Goal: Task Accomplishment & Management: Use online tool/utility

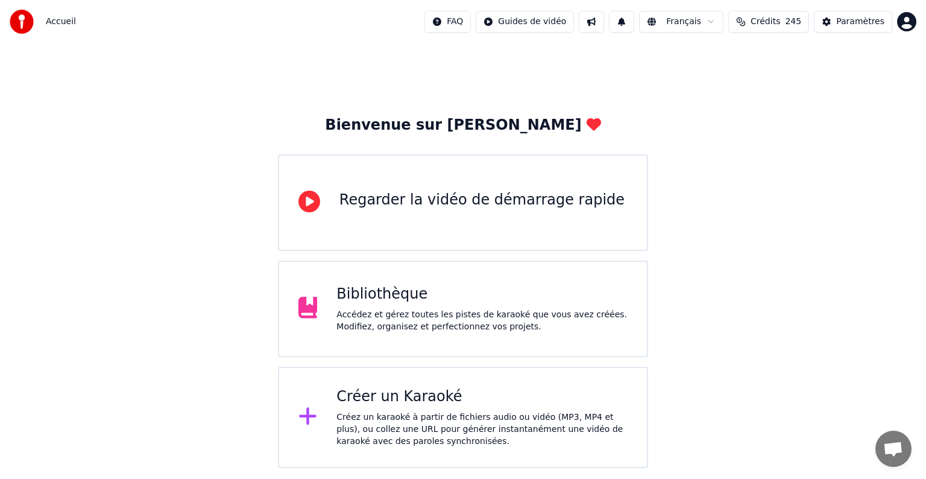
click at [392, 400] on div "Créer un Karaoké" at bounding box center [481, 396] width 291 height 19
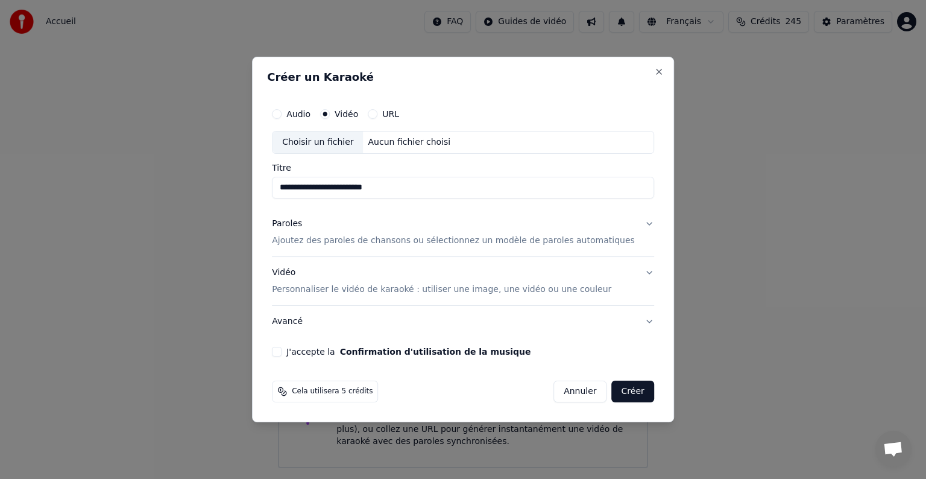
type input "**********"
click at [349, 241] on p "Ajoutez des paroles de chansons ou sélectionnez un modèle de paroles automatiqu…" at bounding box center [453, 240] width 363 height 12
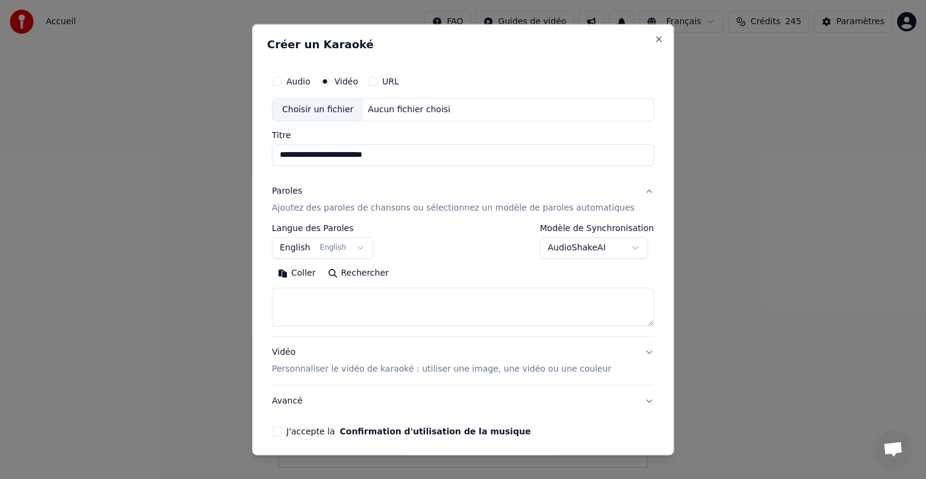
click at [318, 272] on button "Coller" at bounding box center [297, 272] width 50 height 19
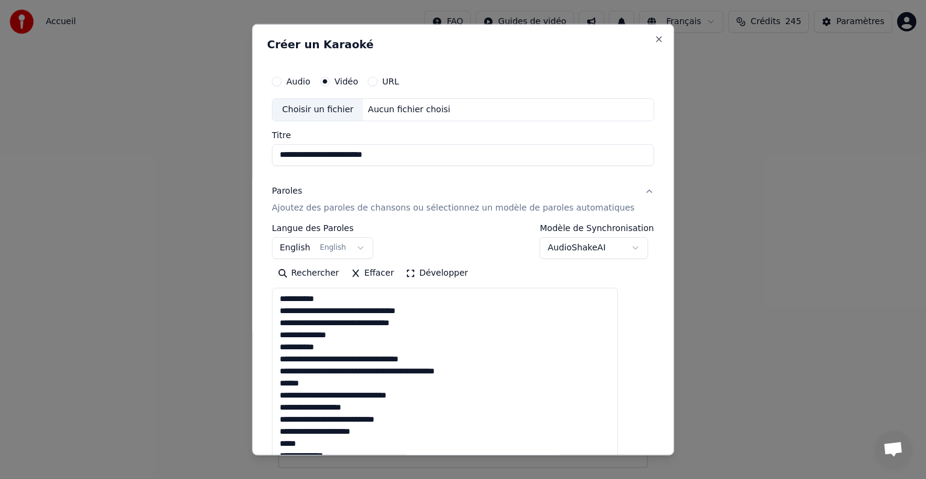
drag, startPoint x: 628, startPoint y: 324, endPoint x: 543, endPoint y: 400, distance: 113.9
click at [647, 468] on body "**********" at bounding box center [463, 234] width 926 height 468
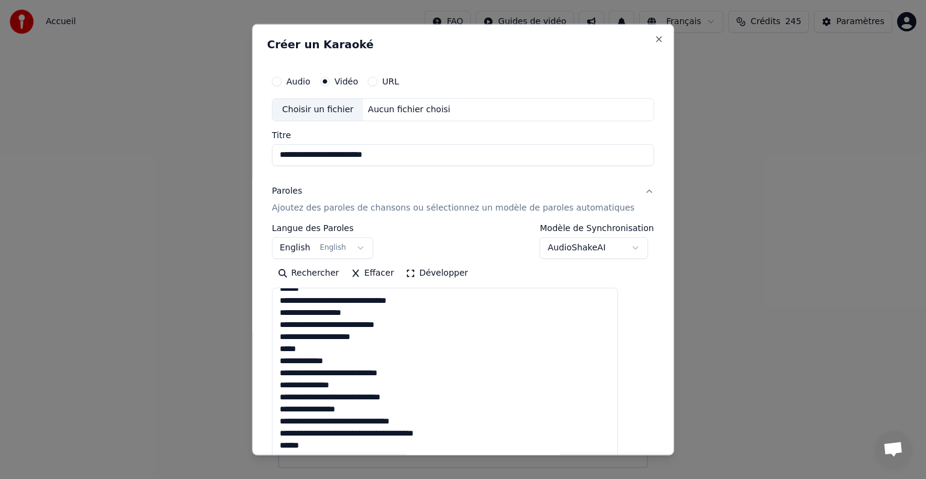
scroll to position [121, 0]
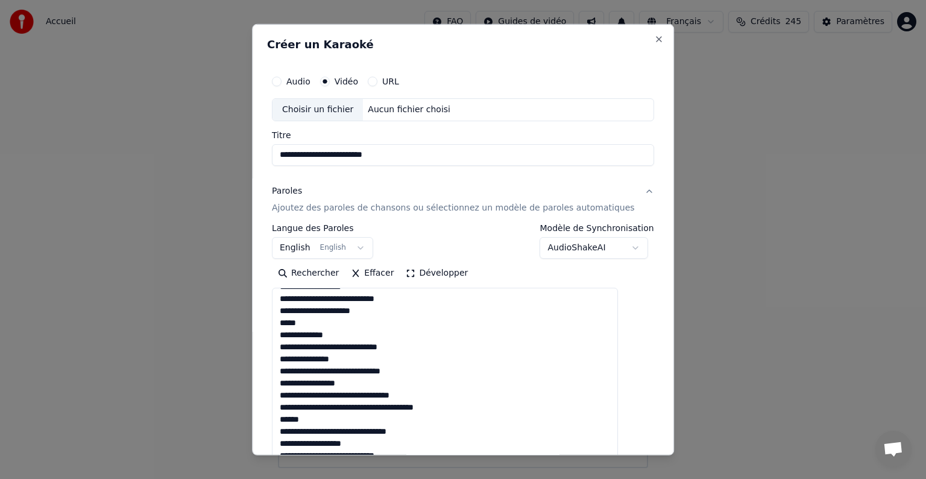
drag, startPoint x: 324, startPoint y: 321, endPoint x: 274, endPoint y: 314, distance: 51.1
click at [274, 314] on div "**********" at bounding box center [463, 239] width 422 height 431
click at [352, 317] on textarea at bounding box center [445, 381] width 346 height 186
click at [318, 324] on textarea at bounding box center [445, 381] width 346 height 186
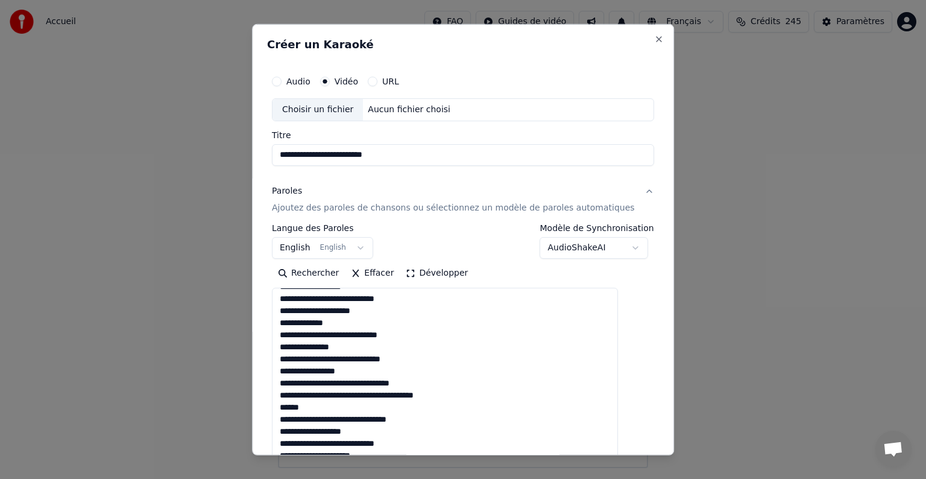
click at [326, 406] on textarea at bounding box center [445, 381] width 346 height 186
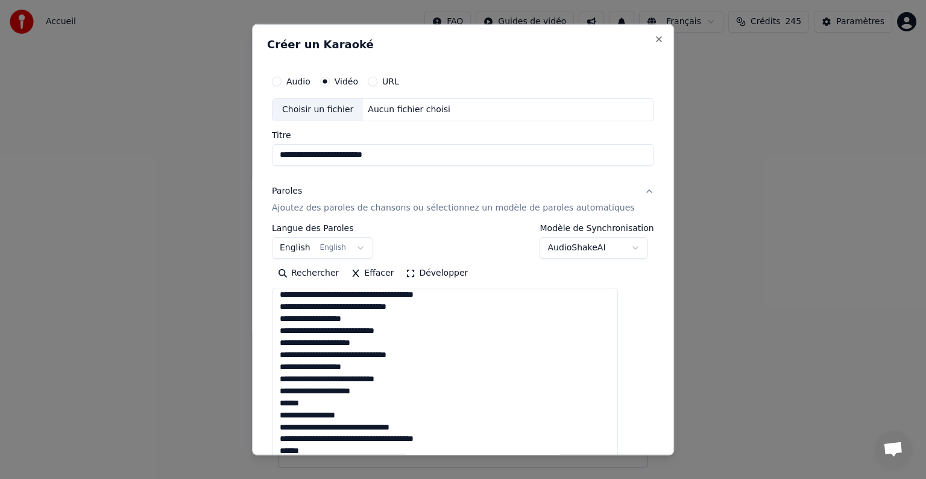
scroll to position [241, 0]
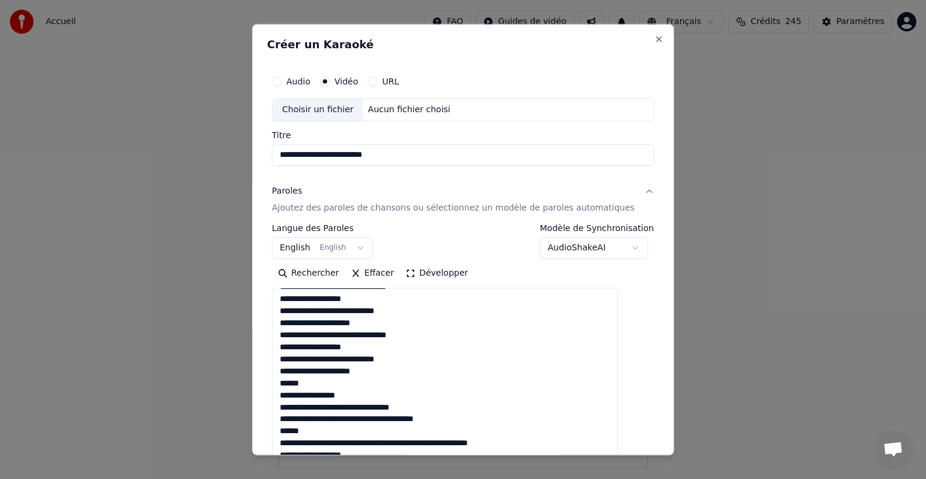
click at [329, 383] on textarea at bounding box center [445, 381] width 346 height 186
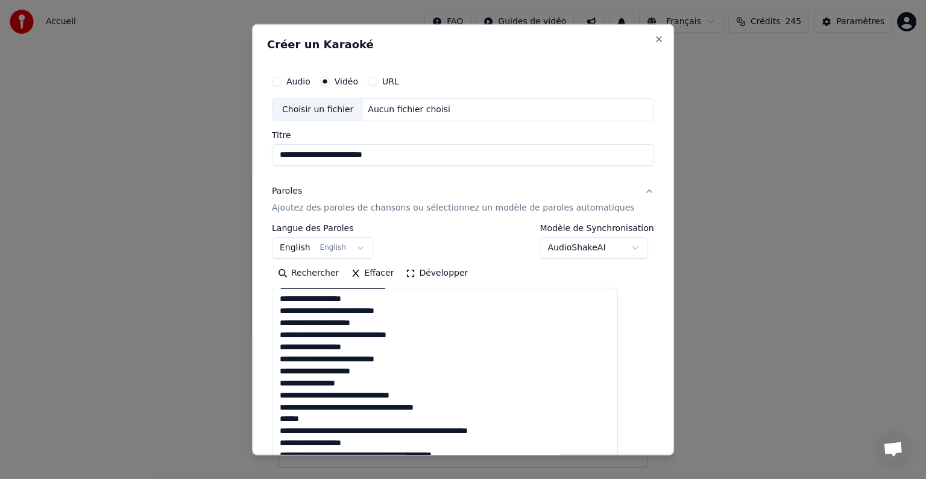
click at [323, 415] on textarea at bounding box center [445, 381] width 346 height 186
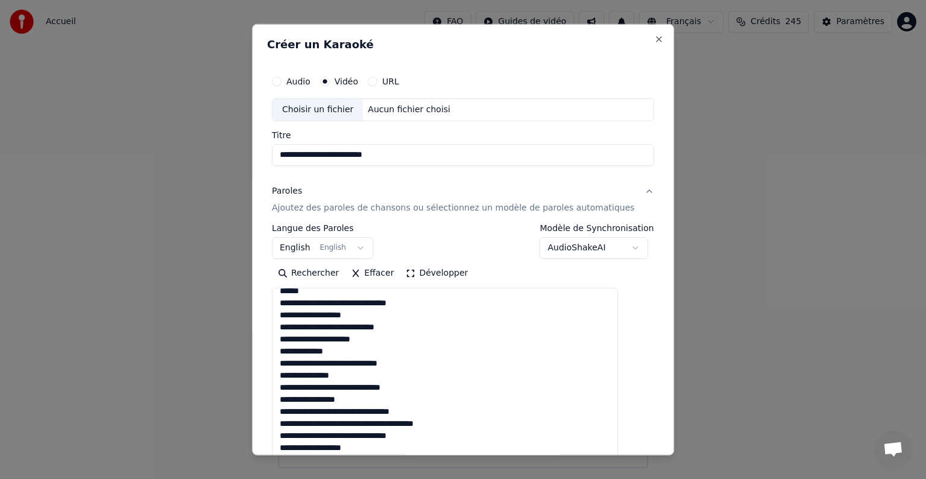
scroll to position [83, 0]
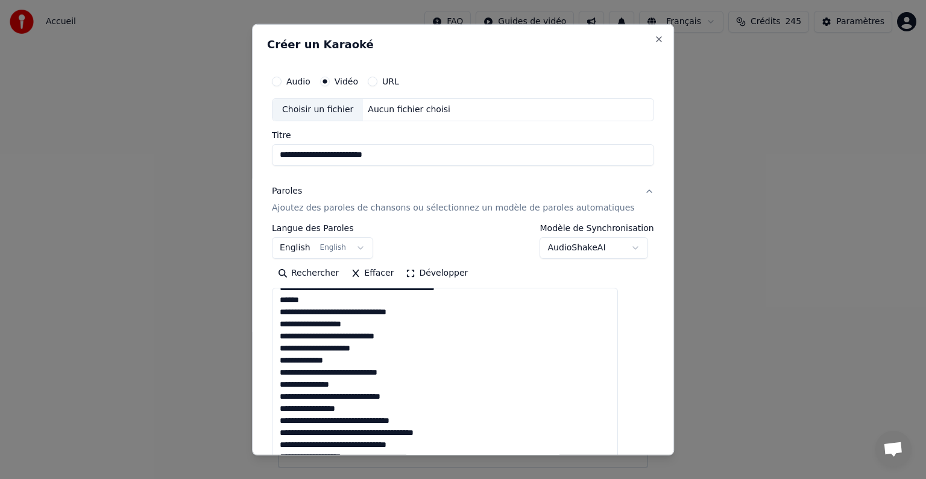
type textarea "**********"
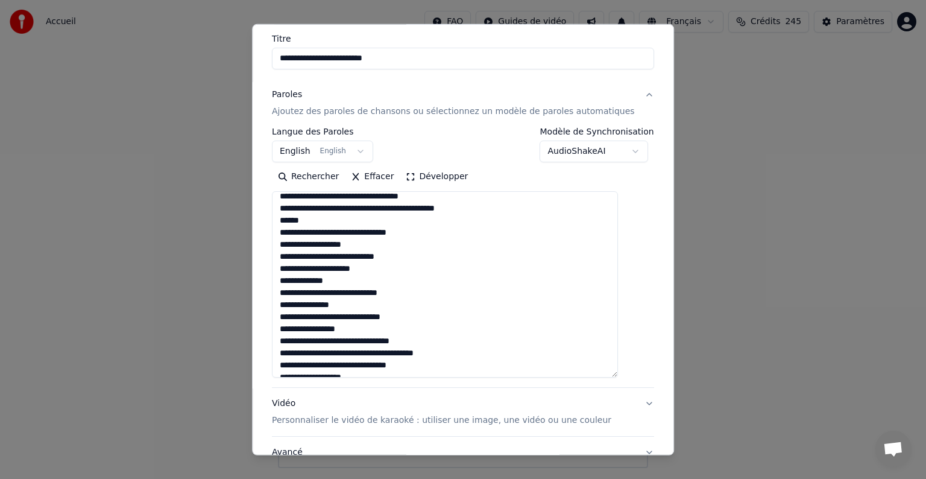
scroll to position [0, 0]
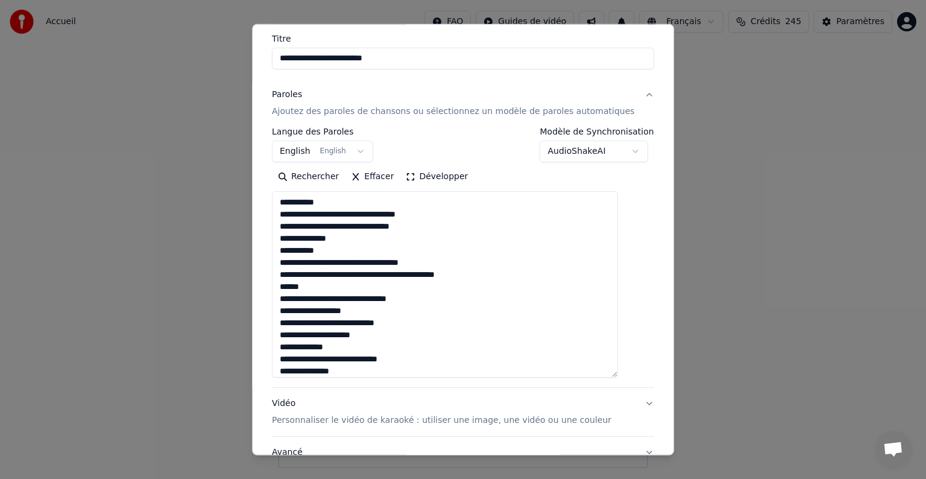
click at [367, 149] on body "**********" at bounding box center [463, 234] width 926 height 468
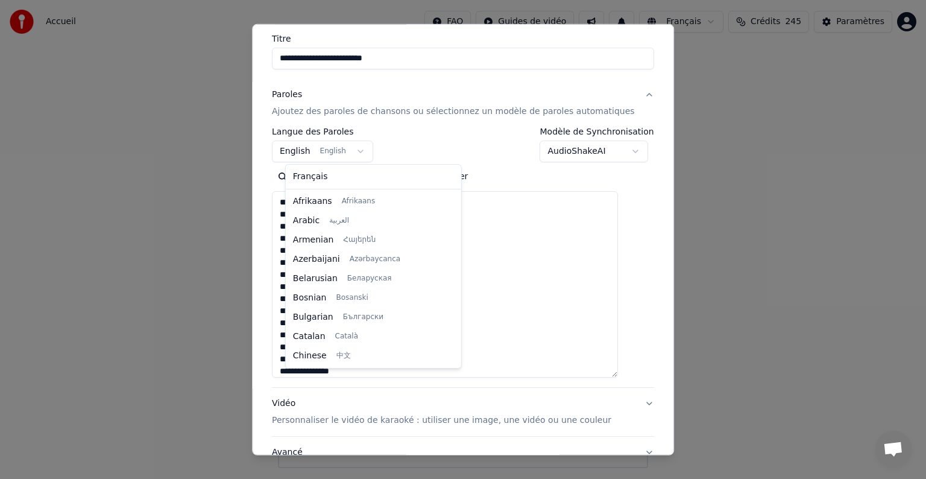
scroll to position [96, 0]
select select "**"
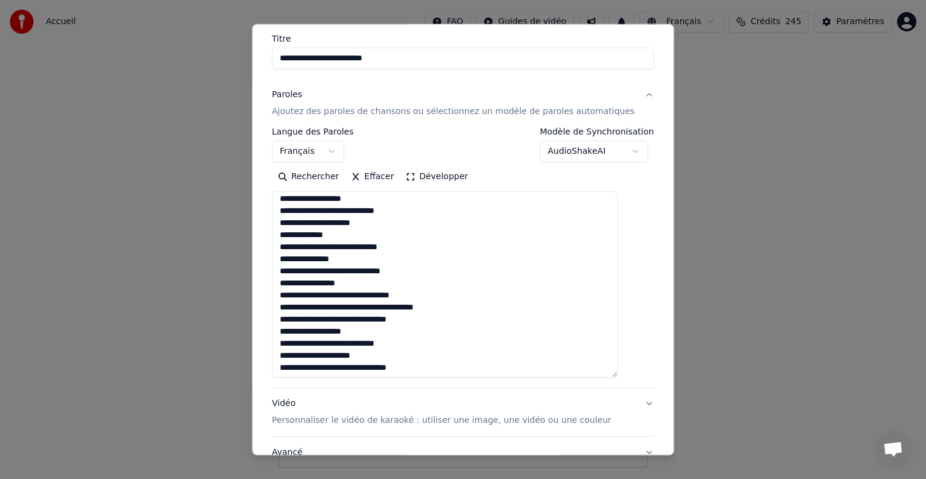
scroll to position [121, 0]
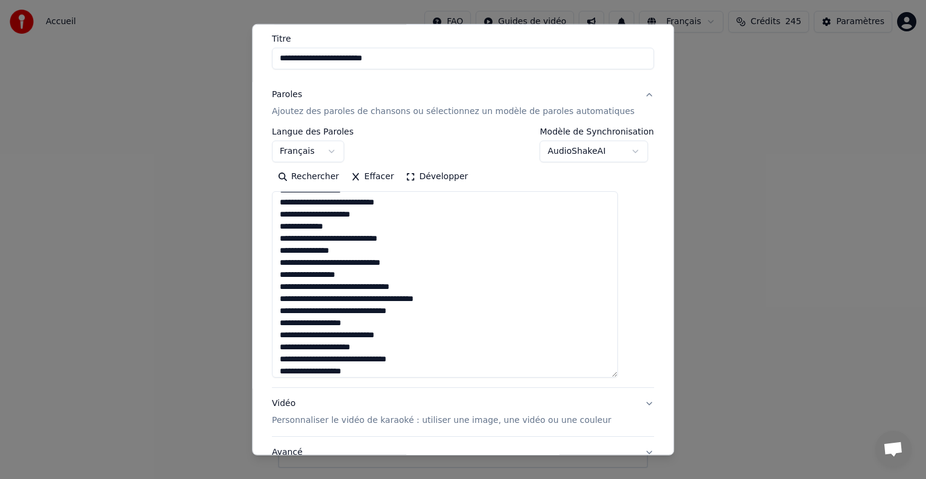
click at [491, 423] on p "Personnaliser le vidéo de karaoké : utiliser une image, une vidéo ou une couleur" at bounding box center [441, 420] width 339 height 12
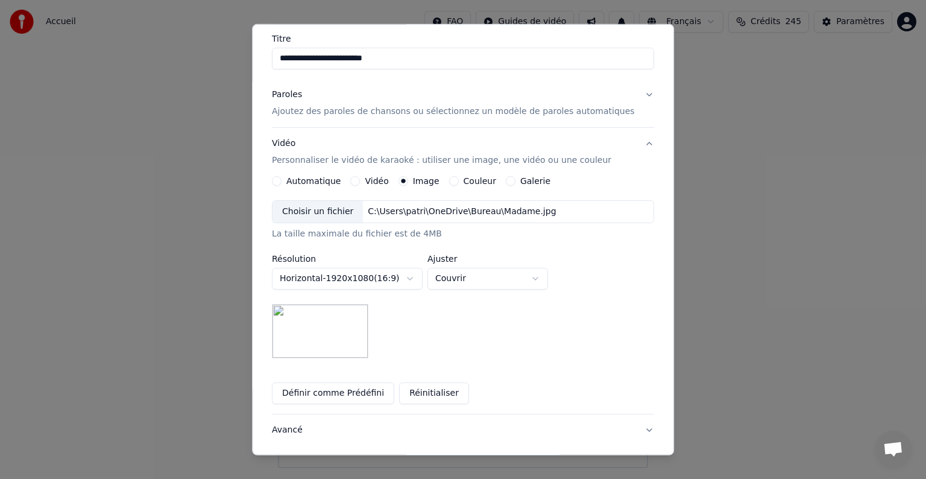
click at [336, 210] on div "Choisir un fichier" at bounding box center [317, 212] width 90 height 22
click at [388, 181] on label "Vidéo" at bounding box center [377, 181] width 24 height 8
click at [360, 181] on button "Vidéo" at bounding box center [356, 181] width 10 height 10
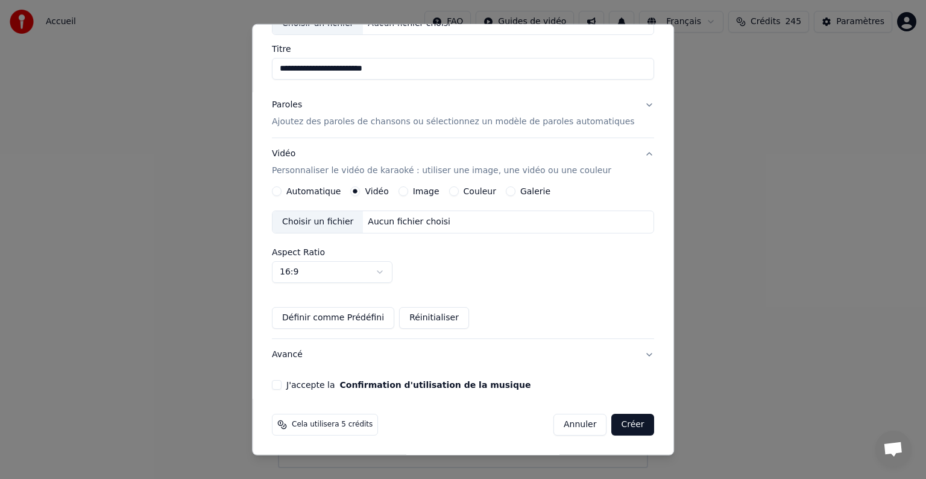
scroll to position [85, 0]
click at [340, 225] on div "Choisir un fichier" at bounding box center [317, 223] width 90 height 22
click at [336, 221] on div "Choisir un fichier" at bounding box center [317, 223] width 90 height 22
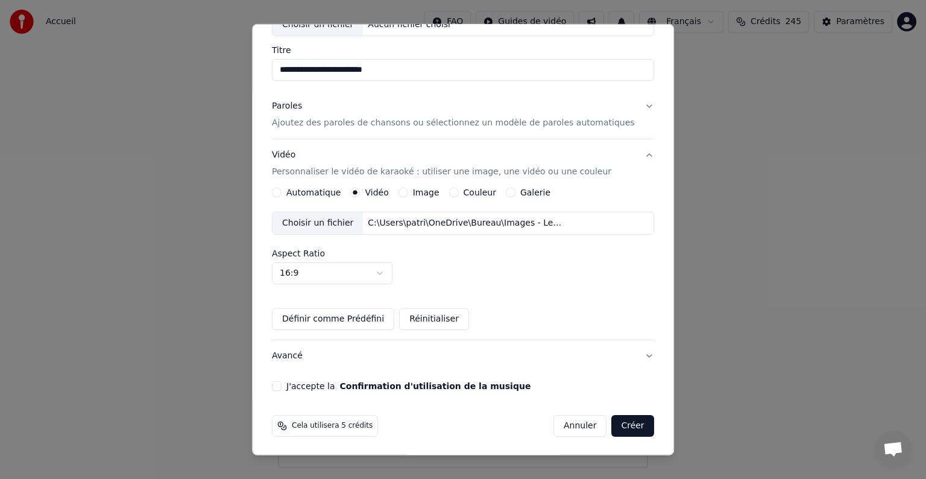
click at [612, 424] on button "Créer" at bounding box center [633, 426] width 42 height 22
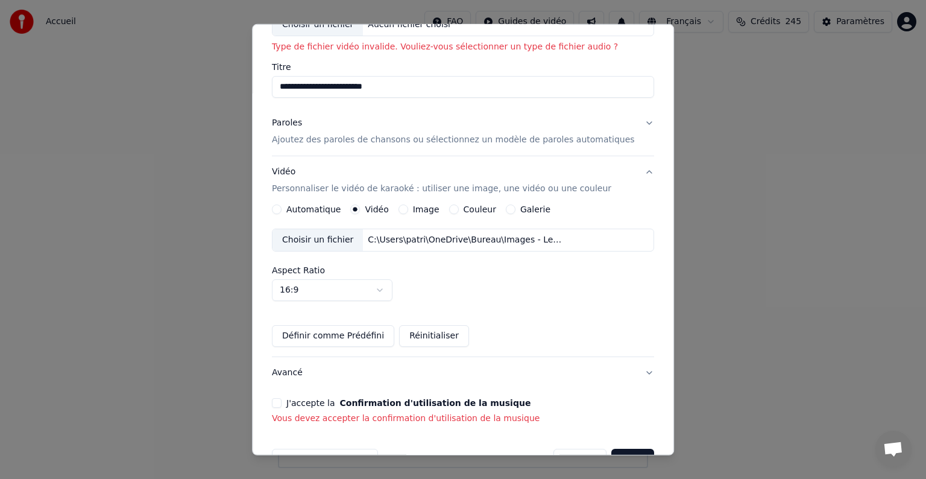
scroll to position [119, 0]
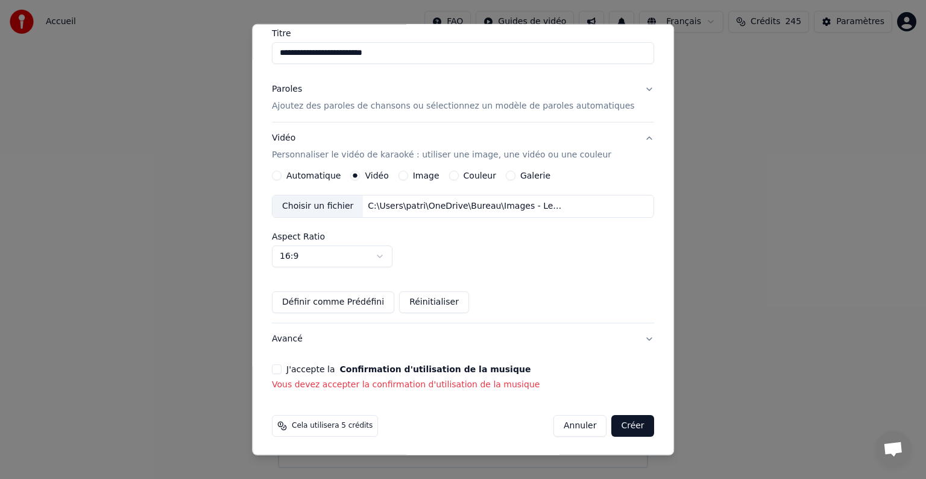
click at [282, 368] on button "J'accepte la Confirmation d'utilisation de la musique" at bounding box center [277, 369] width 10 height 10
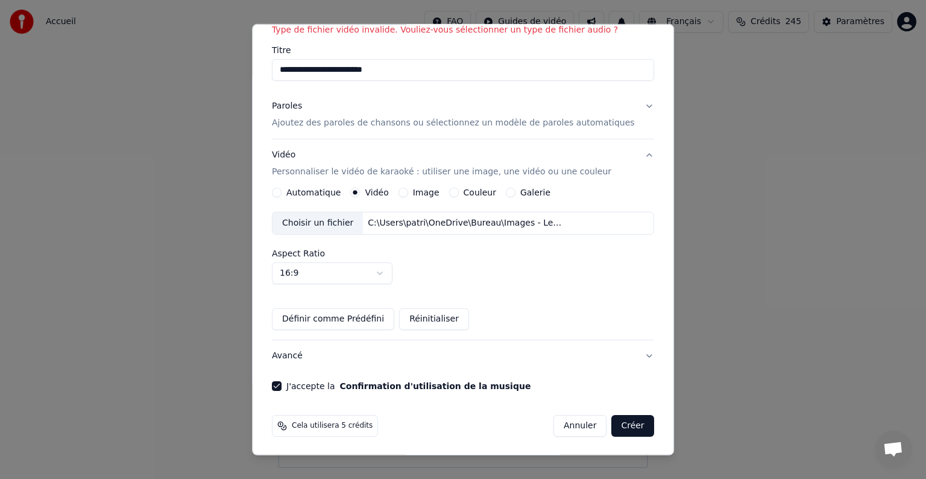
click at [612, 424] on button "Créer" at bounding box center [633, 426] width 42 height 22
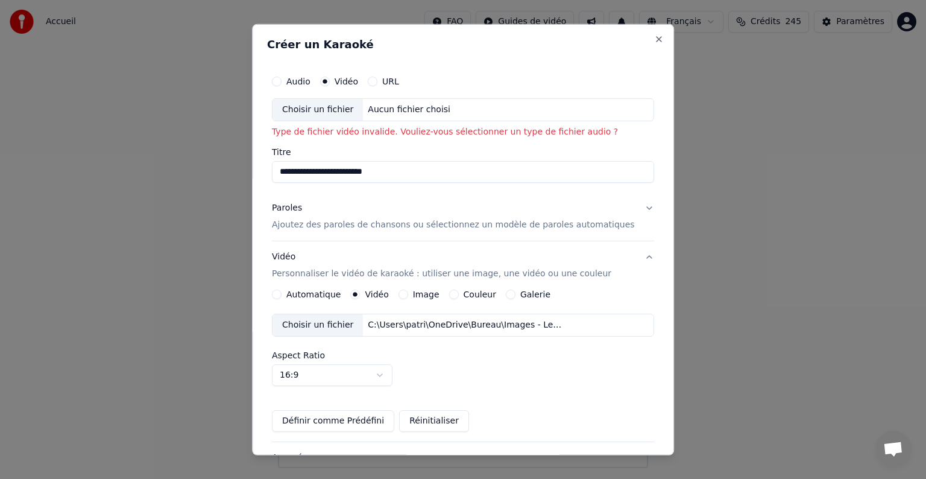
click at [321, 326] on div "Choisir un fichier" at bounding box center [317, 325] width 90 height 22
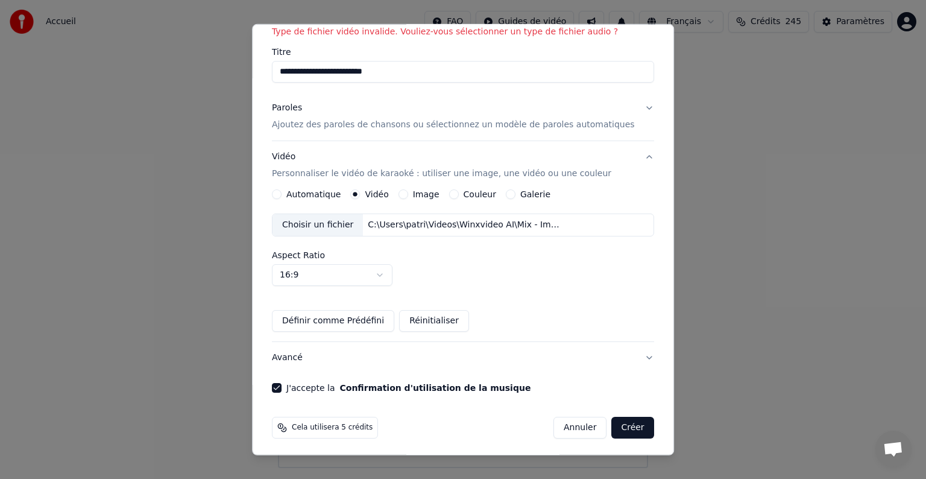
scroll to position [102, 0]
click at [316, 71] on input "**********" at bounding box center [463, 70] width 382 height 22
click at [612, 420] on button "Créer" at bounding box center [633, 426] width 42 height 22
click at [612, 427] on button "Créer" at bounding box center [633, 426] width 42 height 22
click at [282, 384] on button "J'accepte la Confirmation d'utilisation de la musique" at bounding box center [277, 386] width 10 height 10
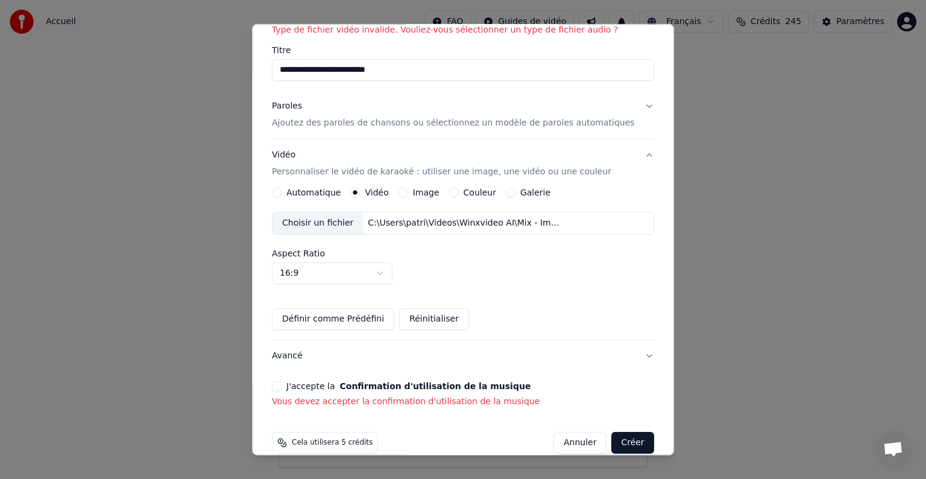
scroll to position [119, 0]
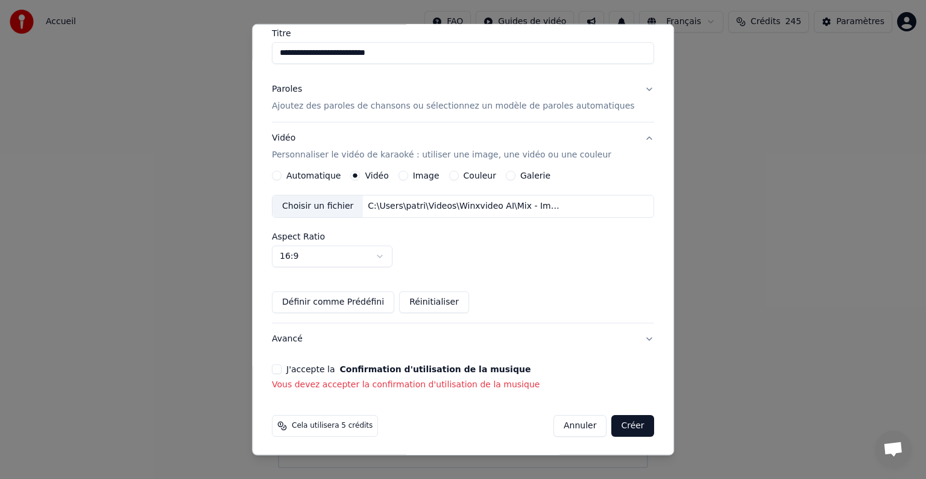
click at [282, 367] on button "J'accepte la Confirmation d'utilisation de la musique" at bounding box center [277, 369] width 10 height 10
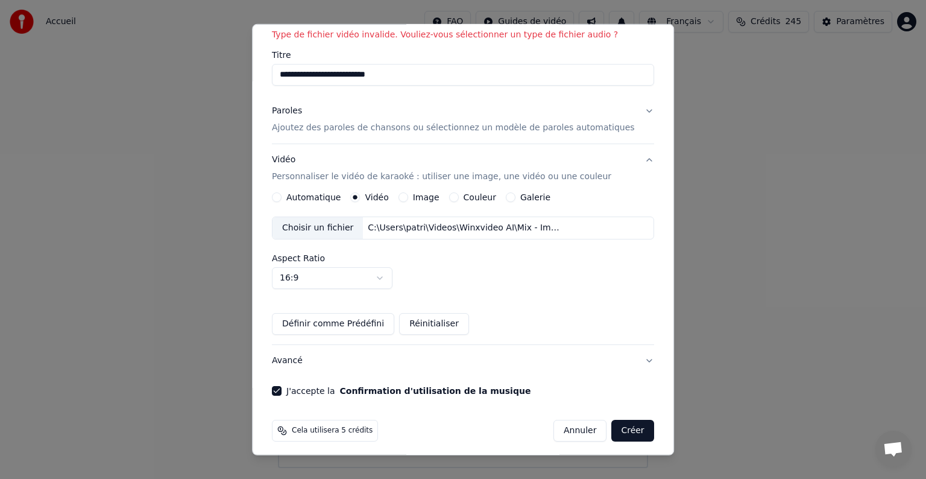
scroll to position [102, 0]
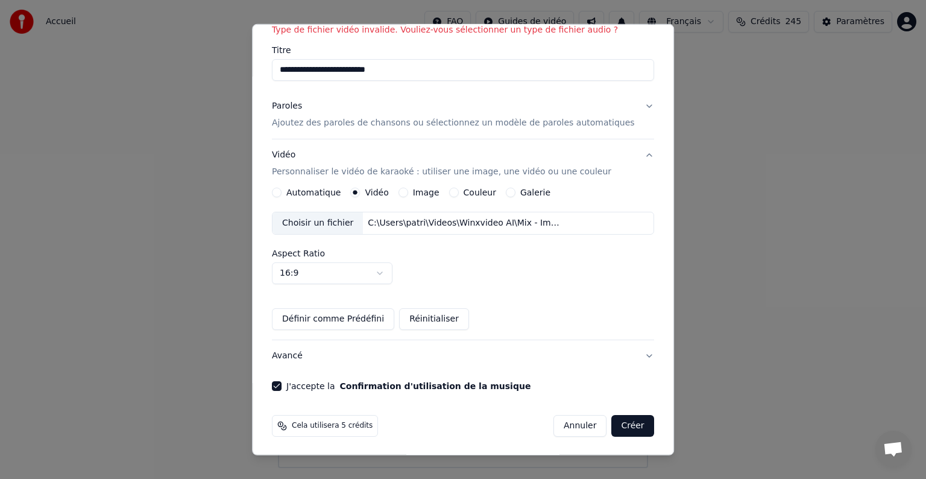
click at [612, 427] on button "Créer" at bounding box center [633, 426] width 42 height 22
click at [327, 219] on div "Choisir un fichier" at bounding box center [317, 223] width 90 height 22
click at [615, 424] on button "Créer" at bounding box center [633, 426] width 42 height 22
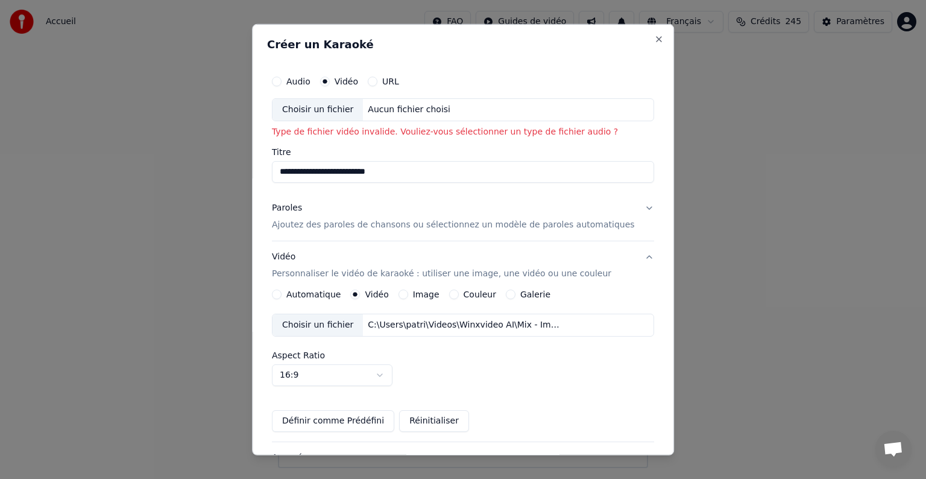
click at [627, 210] on button "Paroles Ajoutez des paroles de chansons ou sélectionnez un modèle de paroles au…" at bounding box center [463, 216] width 382 height 48
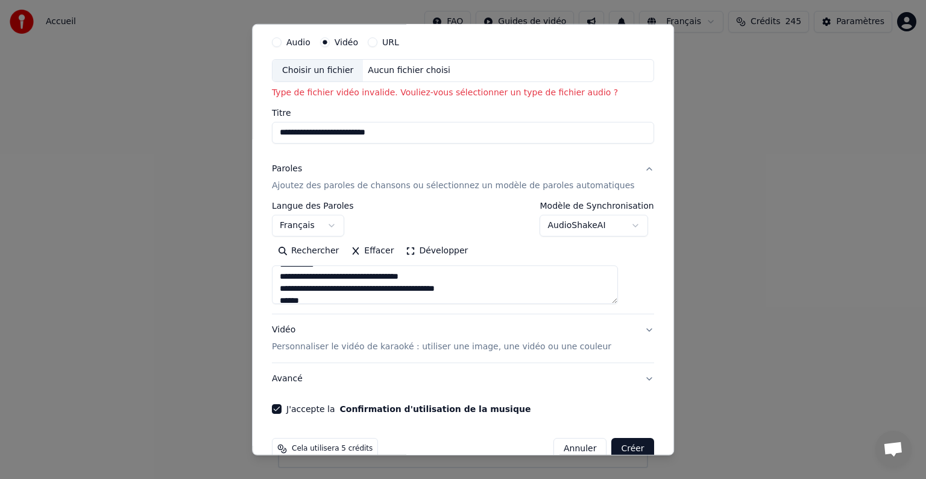
scroll to position [60, 0]
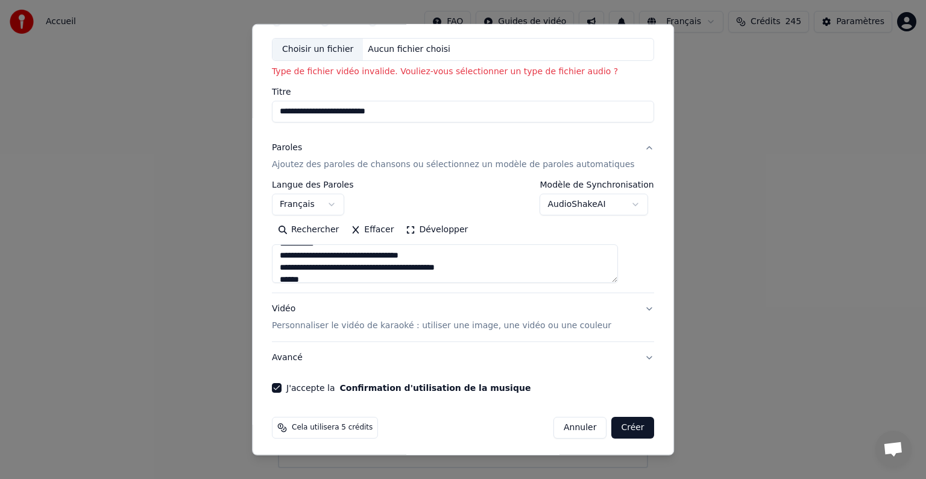
click at [626, 307] on button "Vidéo Personnaliser le vidéo de karaoké : utiliser une image, une vidéo ou une …" at bounding box center [463, 317] width 382 height 48
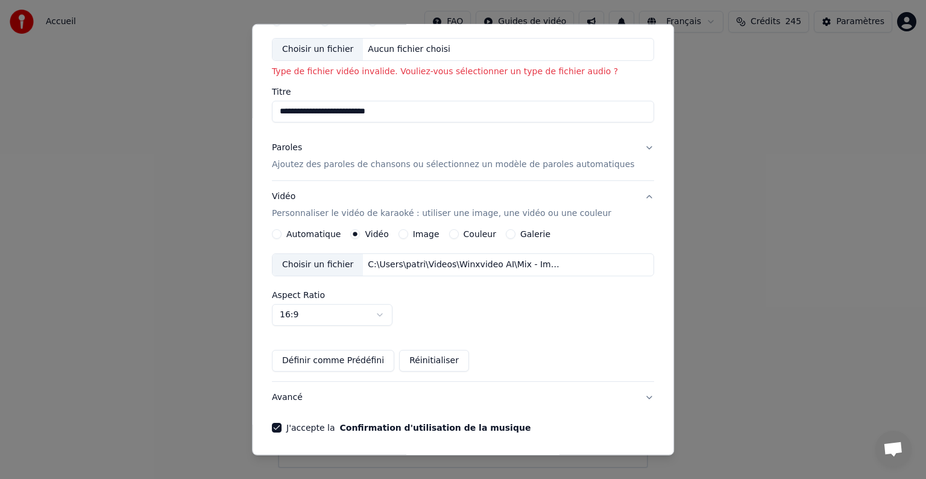
click at [431, 238] on label "Image" at bounding box center [426, 234] width 27 height 8
click at [408, 238] on button "Image" at bounding box center [403, 234] width 10 height 10
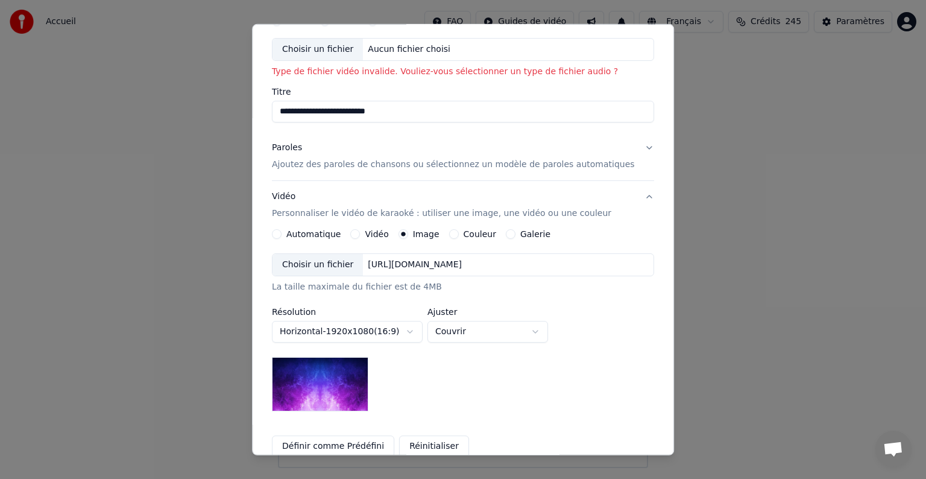
click at [431, 238] on label "Image" at bounding box center [426, 234] width 27 height 8
click at [408, 238] on button "Image" at bounding box center [403, 234] width 10 height 10
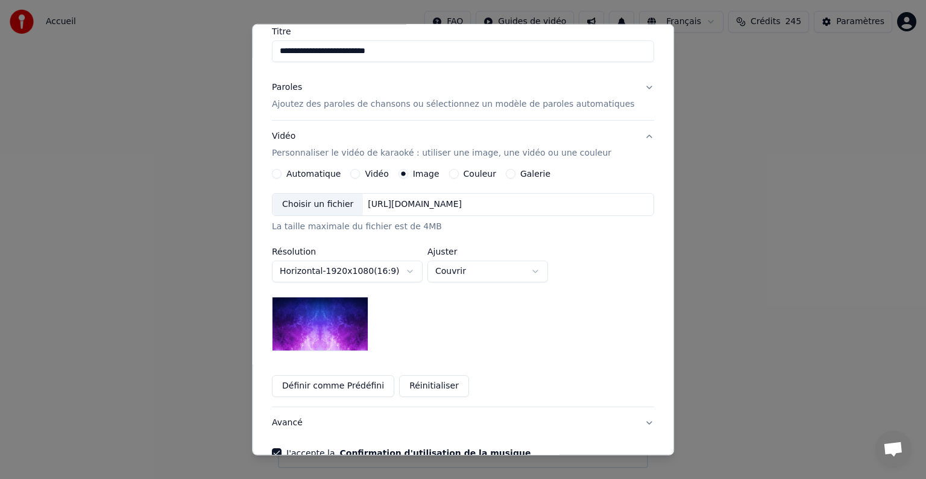
scroll to position [181, 0]
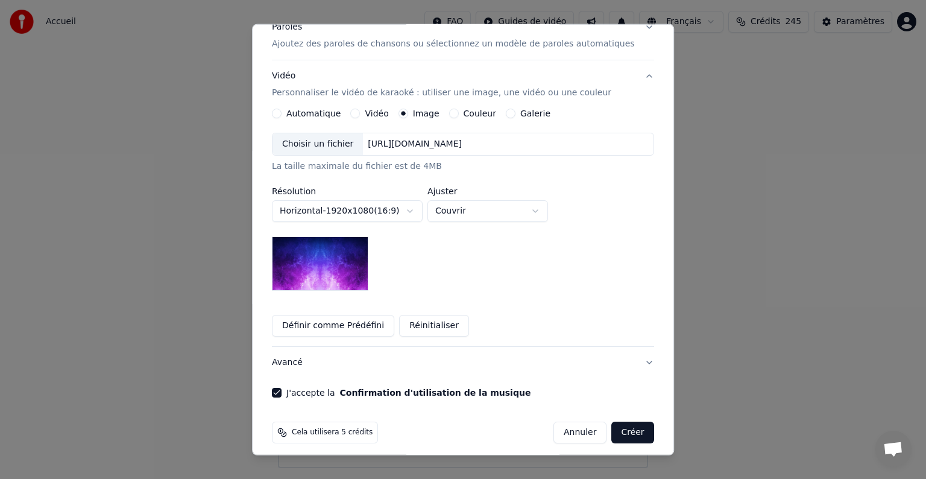
click at [333, 140] on div "Choisir un fichier" at bounding box center [317, 144] width 90 height 22
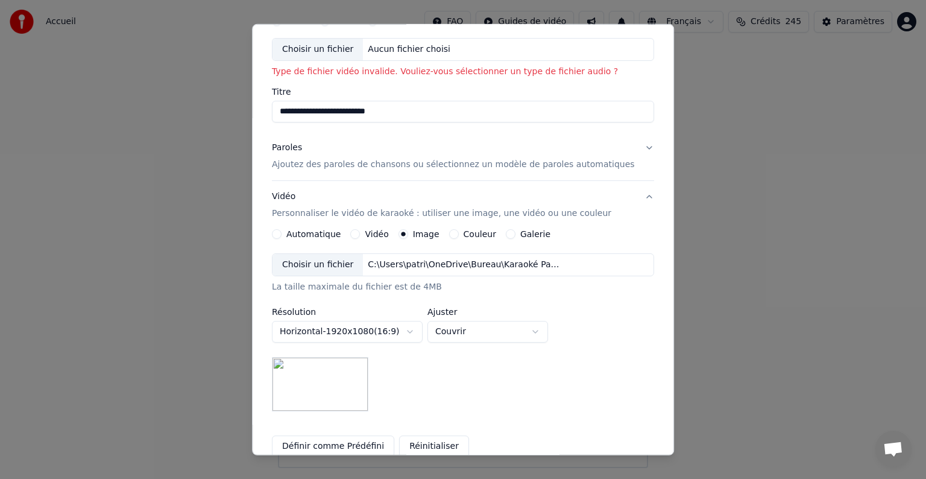
scroll to position [0, 0]
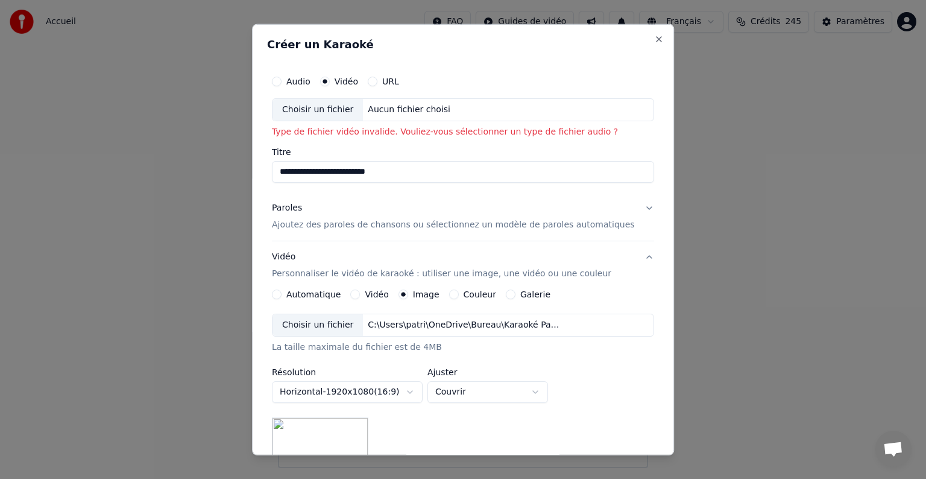
click at [337, 112] on div "Choisir un fichier" at bounding box center [317, 110] width 90 height 22
type input "**********"
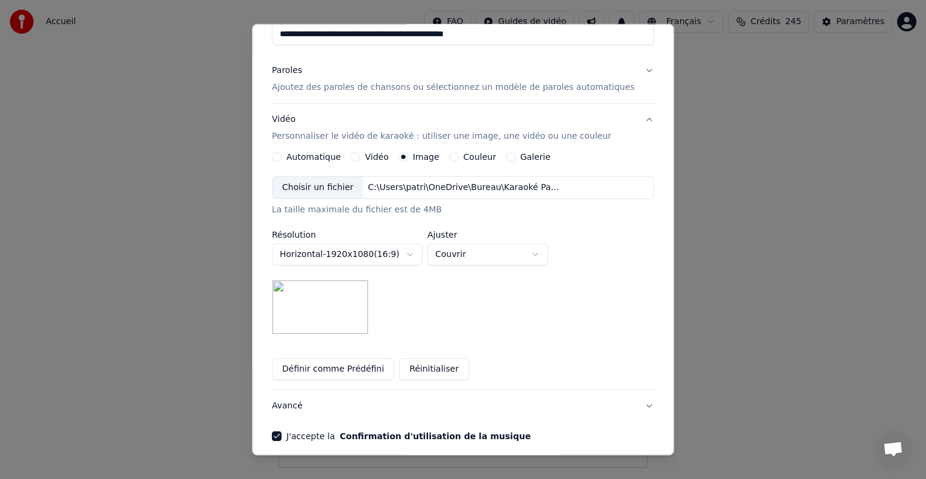
scroll to position [171, 0]
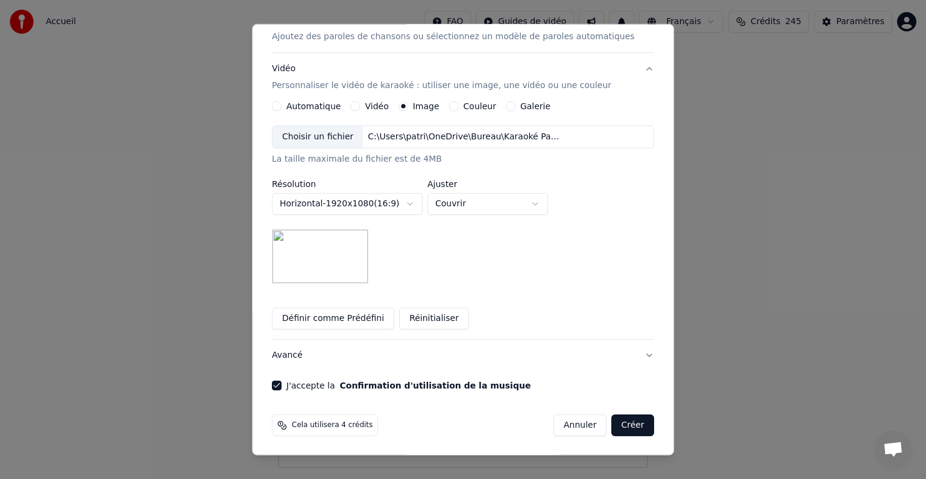
click at [617, 426] on button "Créer" at bounding box center [633, 425] width 42 height 22
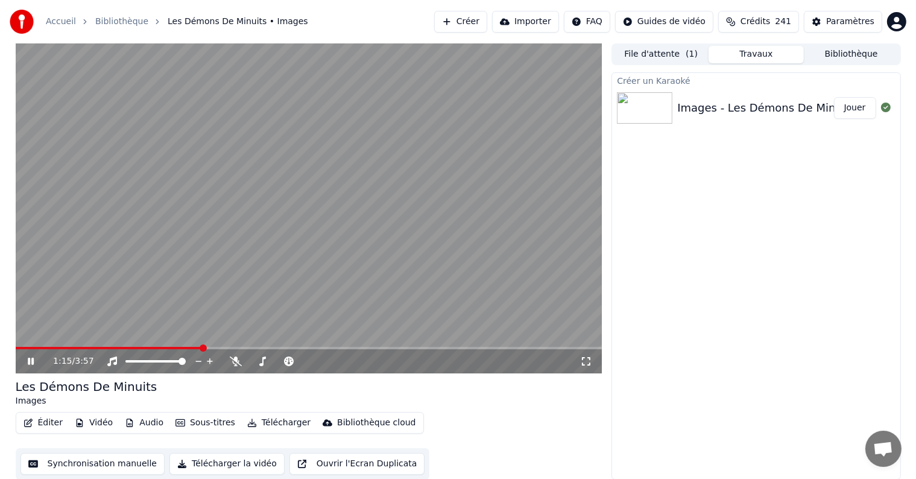
click at [31, 363] on icon at bounding box center [39, 361] width 28 height 10
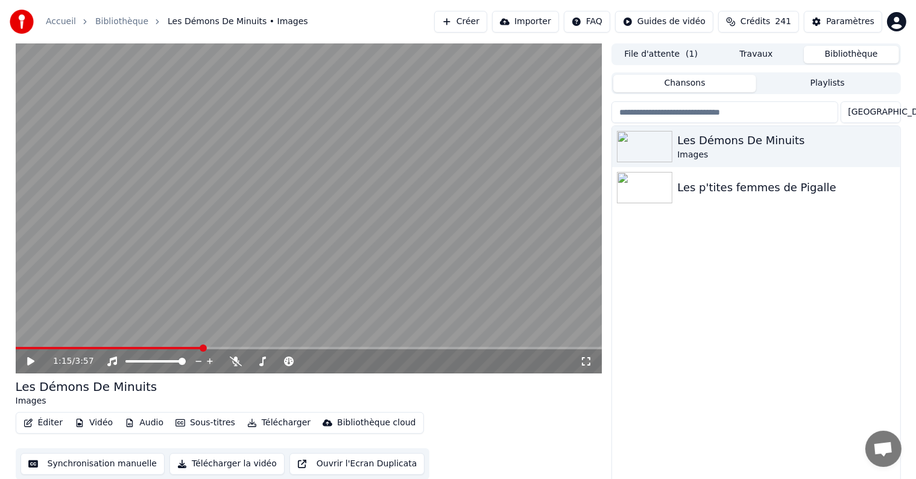
click at [851, 54] on button "Bibliothèque" at bounding box center [851, 54] width 95 height 17
click at [776, 153] on div "Images" at bounding box center [780, 155] width 206 height 12
click at [891, 145] on icon "button" at bounding box center [889, 146] width 12 height 10
click at [211, 467] on button "Télécharger la vidéo" at bounding box center [226, 464] width 115 height 22
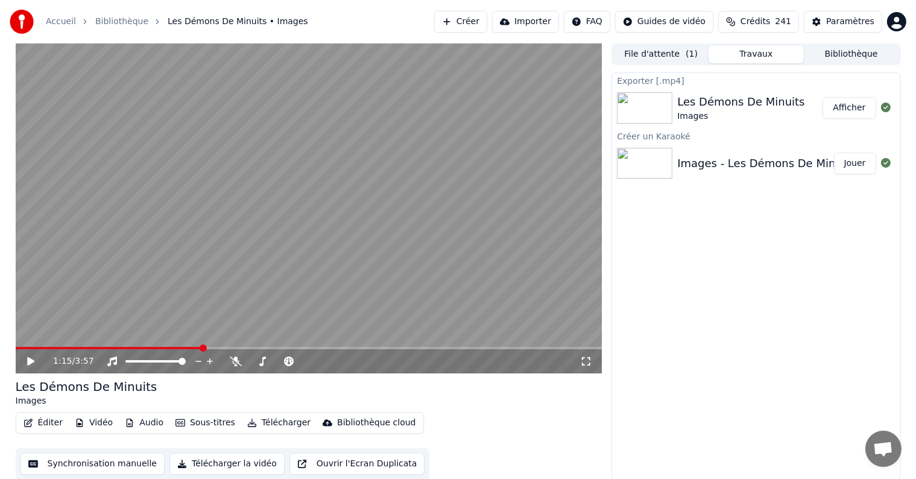
click at [855, 112] on button "Afficher" at bounding box center [848, 108] width 53 height 22
click at [54, 22] on link "Accueil" at bounding box center [61, 22] width 30 height 12
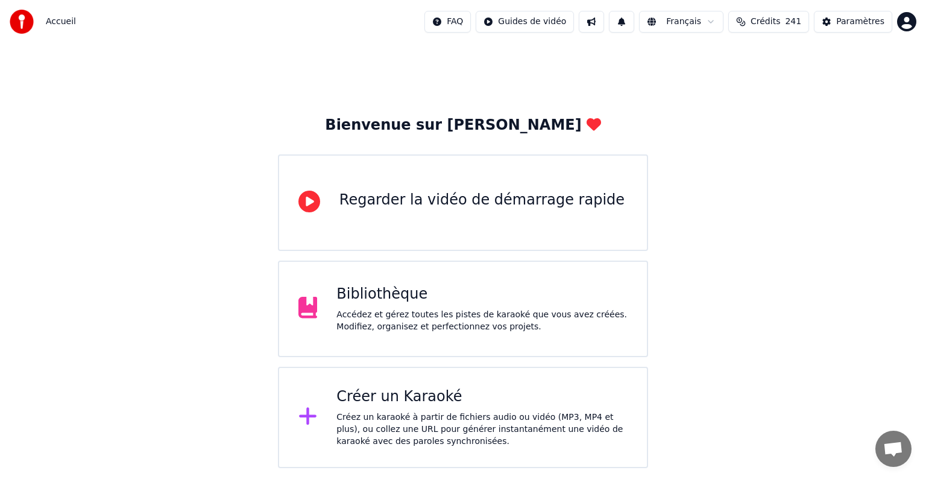
click at [394, 403] on div "Créer un Karaoké" at bounding box center [481, 396] width 291 height 19
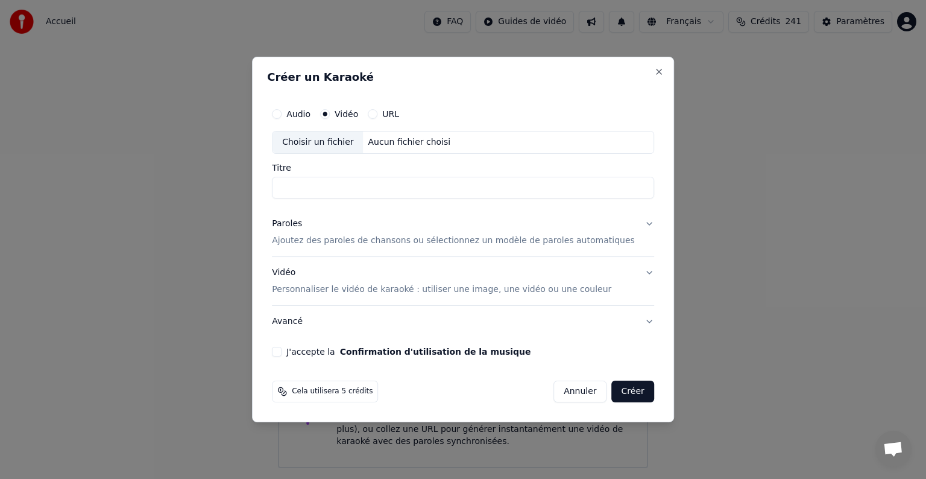
click at [340, 187] on input "Titre" at bounding box center [463, 188] width 382 height 22
type input "**********"
click at [342, 241] on p "Ajoutez des paroles de chansons ou sélectionnez un modèle de paroles automatiqu…" at bounding box center [453, 240] width 363 height 12
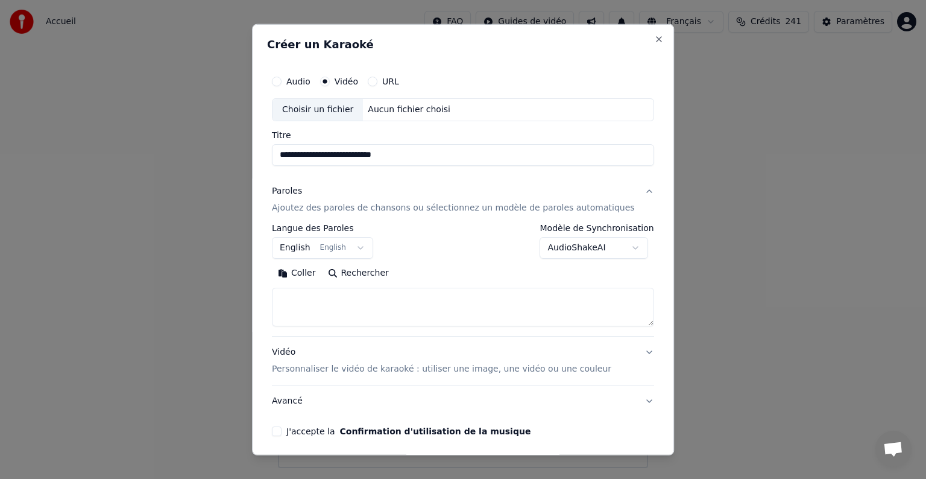
click at [318, 270] on button "Coller" at bounding box center [297, 272] width 50 height 19
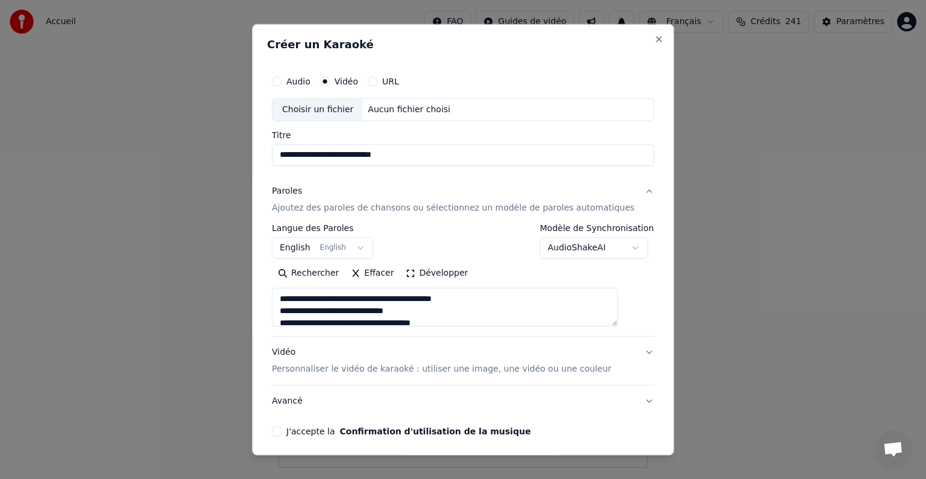
click at [456, 370] on p "Personnaliser le vidéo de karaoké : utiliser une image, une vidéo ou une couleur" at bounding box center [441, 369] width 339 height 12
type textarea "**********"
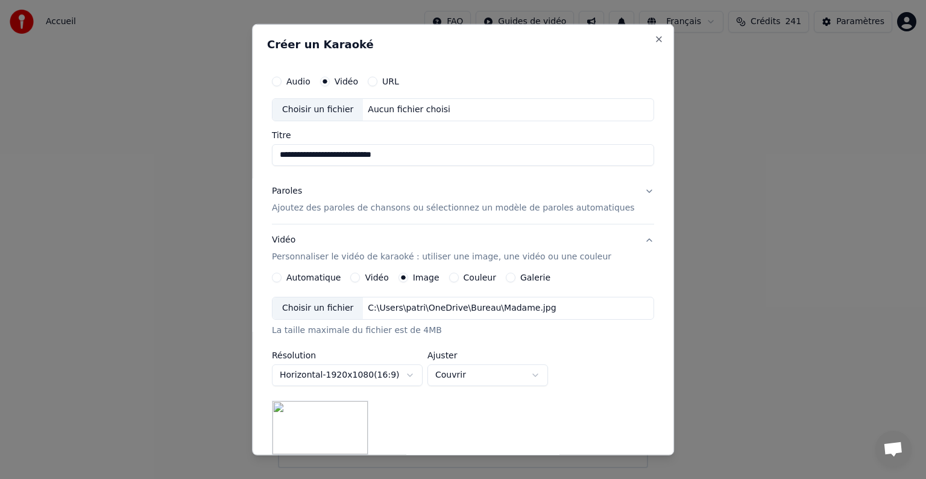
click at [433, 276] on label "Image" at bounding box center [426, 277] width 27 height 8
click at [408, 276] on button "Image" at bounding box center [403, 277] width 10 height 10
click at [433, 276] on label "Image" at bounding box center [426, 277] width 27 height 8
click at [408, 276] on button "Image" at bounding box center [403, 277] width 10 height 10
click at [335, 310] on div "Choisir un fichier" at bounding box center [317, 308] width 90 height 22
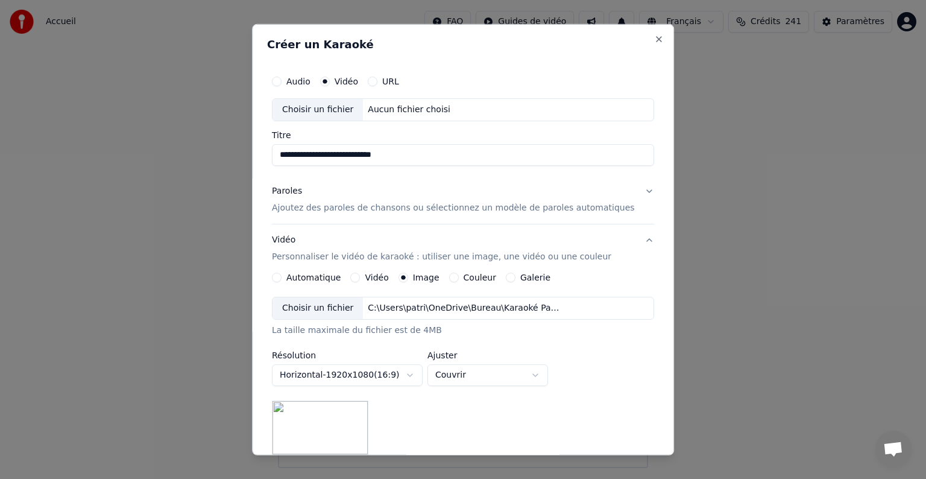
click at [335, 111] on div "Choisir un fichier" at bounding box center [317, 110] width 90 height 22
type input "**********"
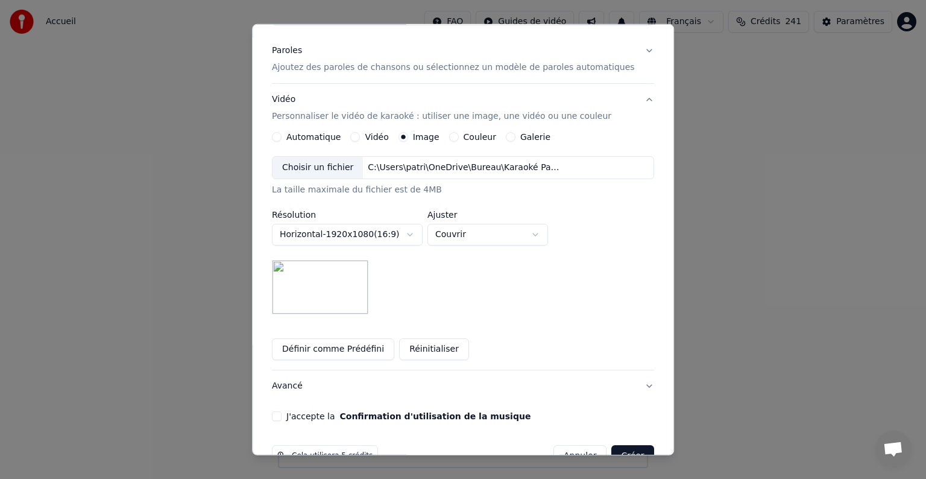
scroll to position [171, 0]
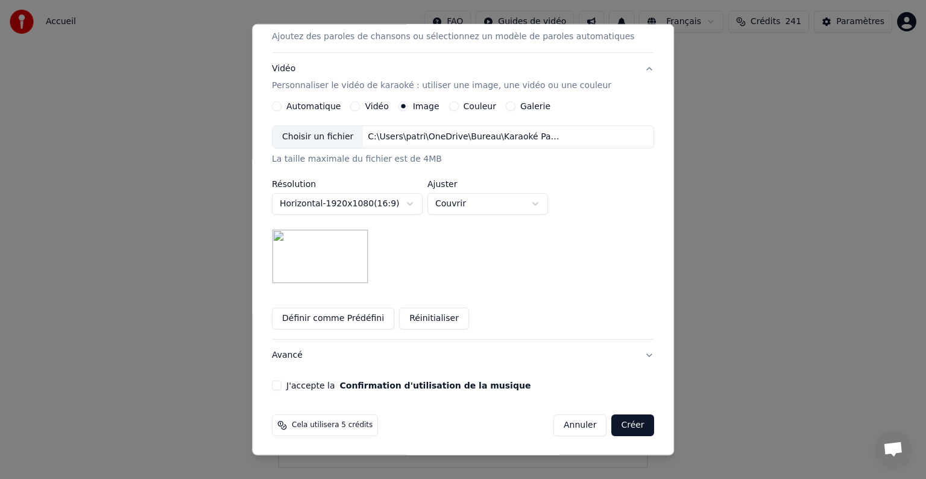
click at [282, 382] on button "J'accepte la Confirmation d'utilisation de la musique" at bounding box center [277, 385] width 10 height 10
click at [613, 426] on button "Créer" at bounding box center [633, 425] width 42 height 22
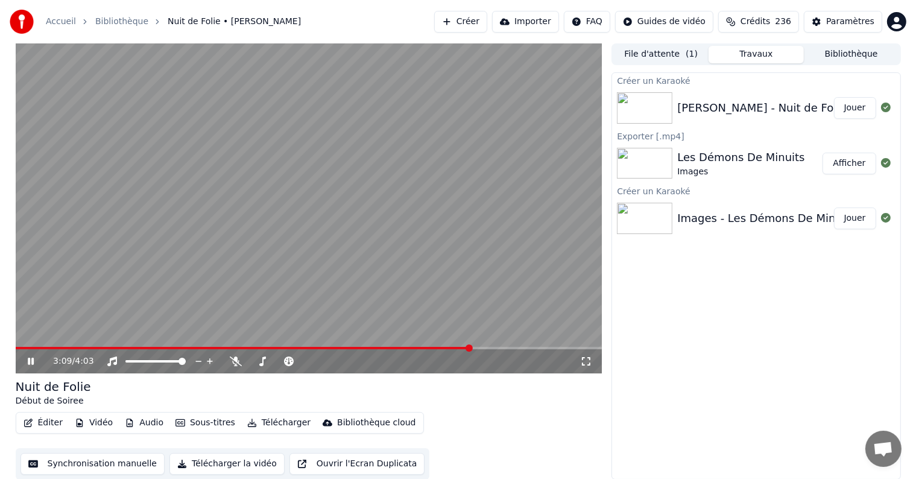
click at [35, 359] on icon at bounding box center [39, 361] width 28 height 10
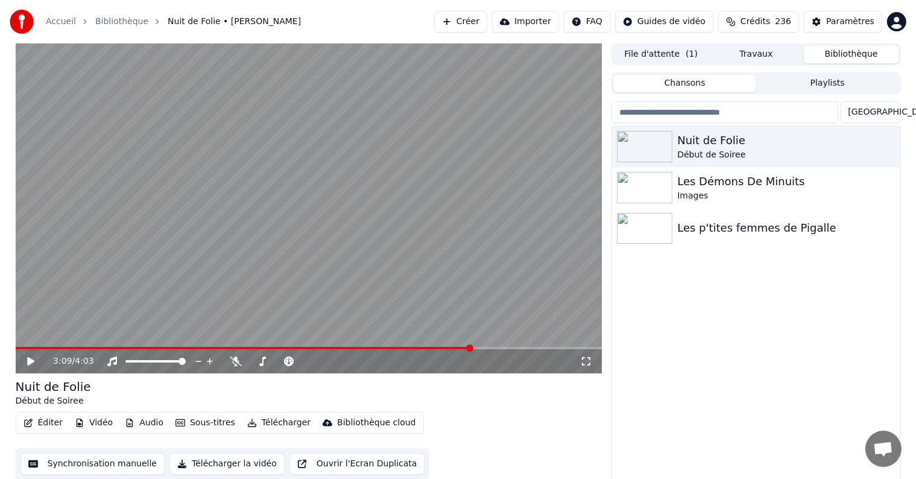
click at [854, 55] on button "Bibliothèque" at bounding box center [851, 54] width 95 height 17
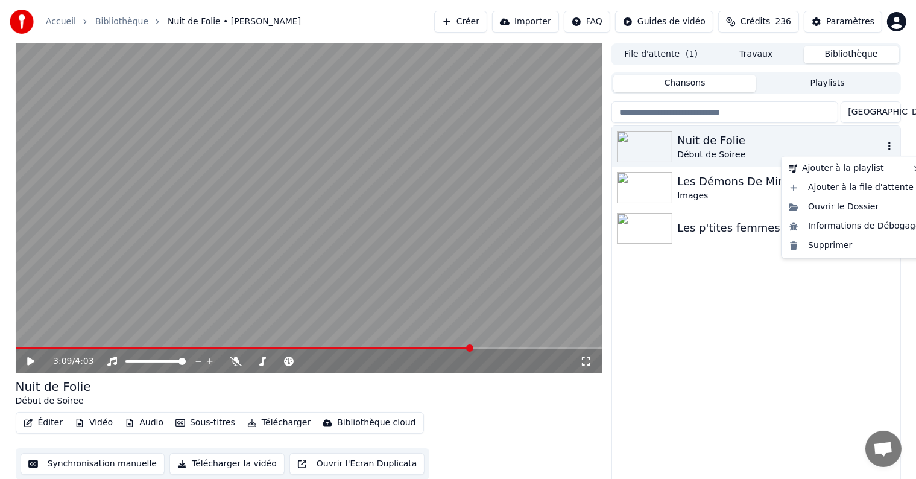
click at [887, 145] on icon "button" at bounding box center [889, 146] width 12 height 10
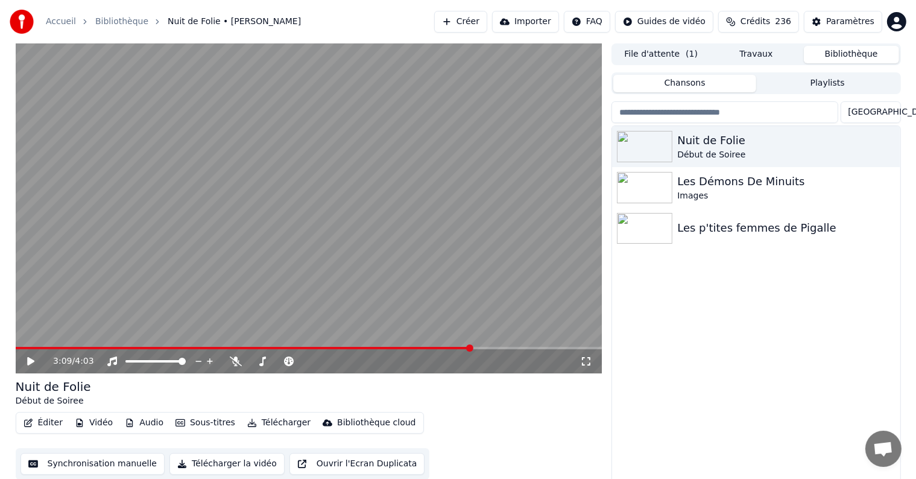
click at [227, 460] on button "Télécharger la vidéo" at bounding box center [226, 464] width 115 height 22
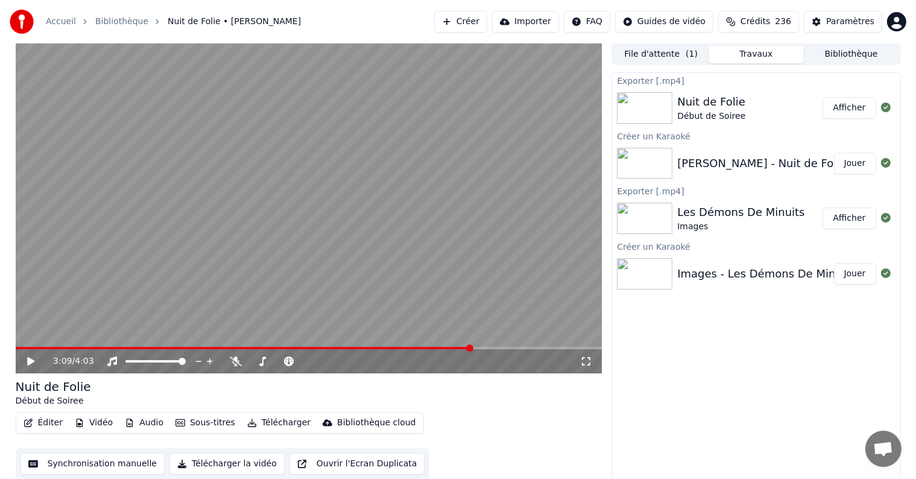
click at [846, 107] on button "Afficher" at bounding box center [848, 108] width 53 height 22
click at [487, 22] on button "Créer" at bounding box center [460, 22] width 53 height 22
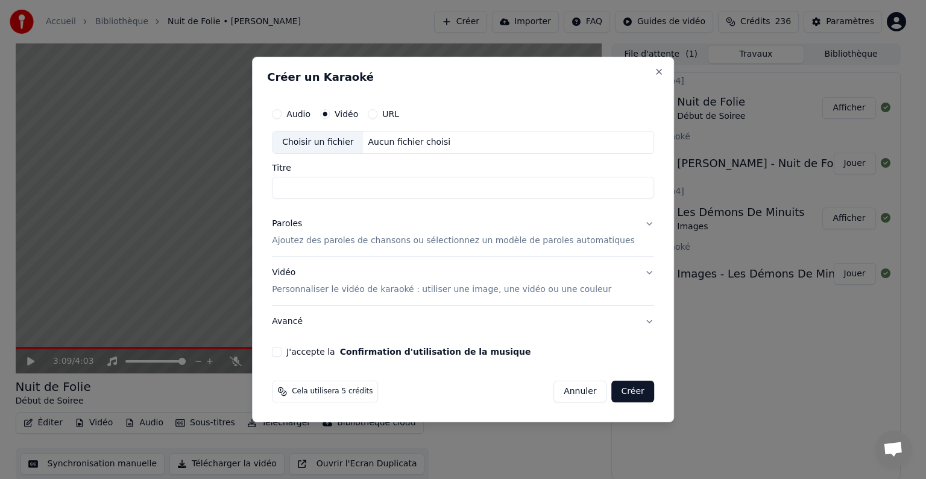
click at [383, 238] on p "Ajoutez des paroles de chansons ou sélectionnez un modèle de paroles automatiqu…" at bounding box center [453, 240] width 363 height 12
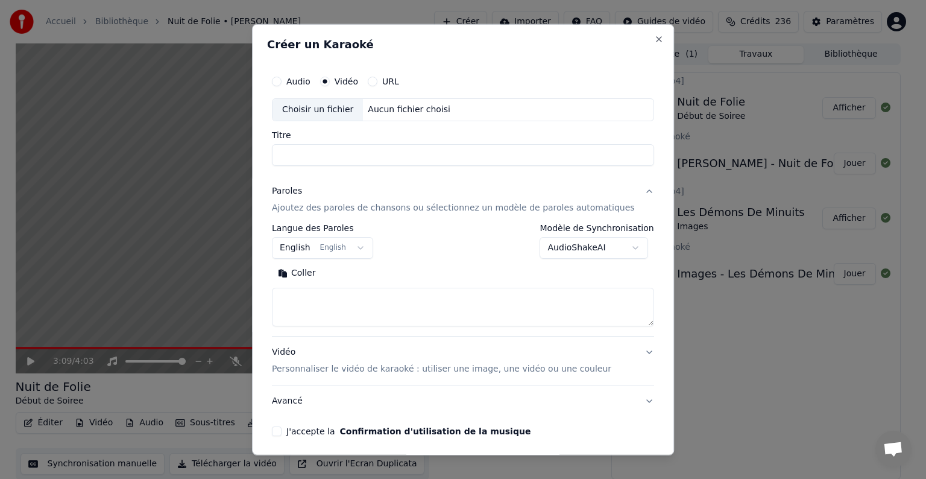
click at [312, 274] on button "Coller" at bounding box center [297, 272] width 50 height 19
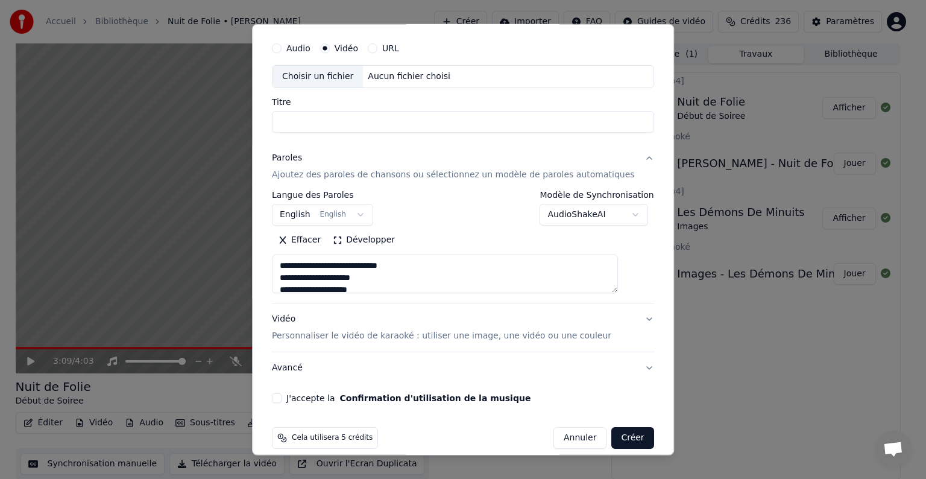
scroll to position [46, 0]
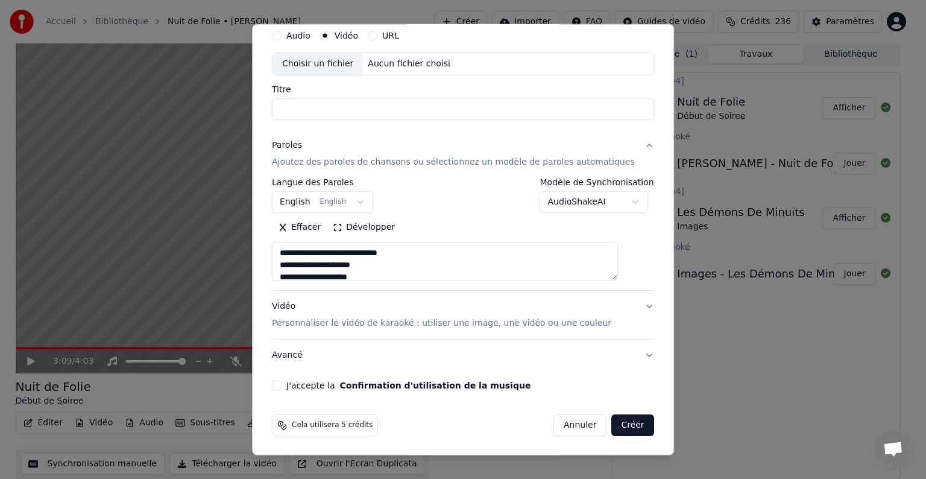
click at [422, 326] on p "Personnaliser le vidéo de karaoké : utiliser une image, une vidéo ou une couleur" at bounding box center [441, 323] width 339 height 12
type textarea "**********"
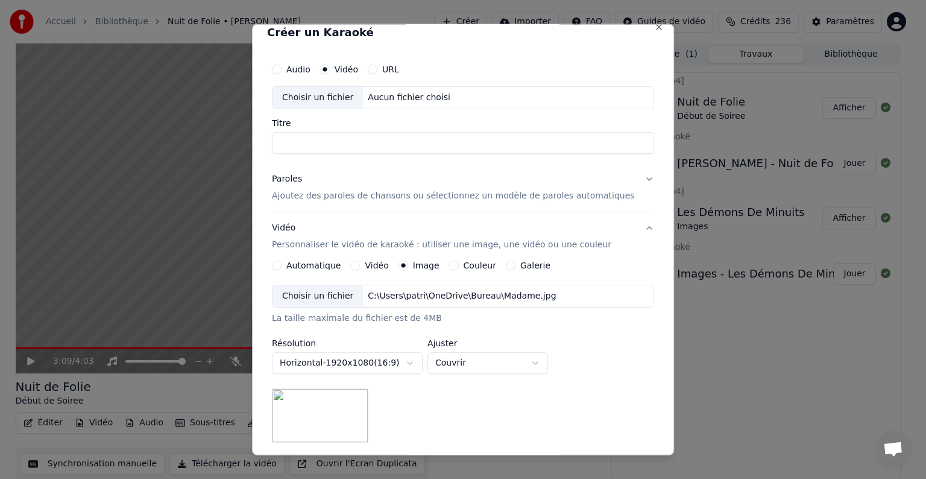
scroll to position [0, 0]
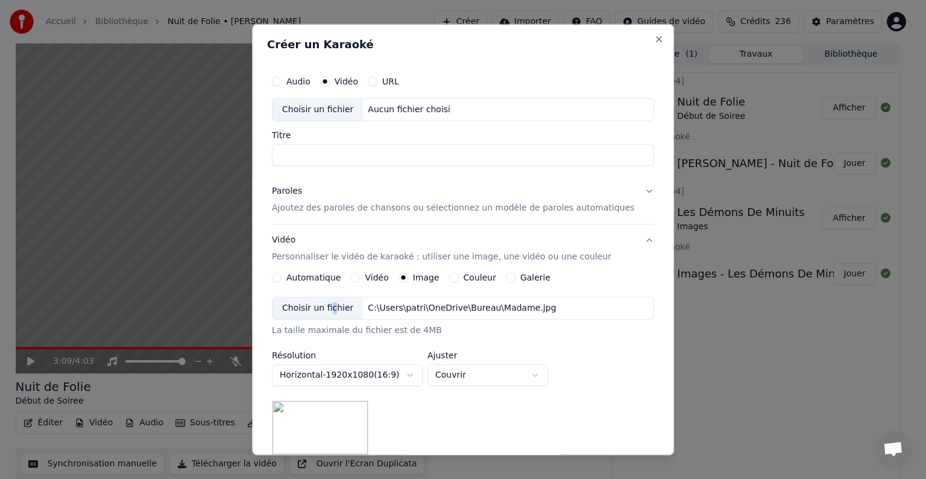
click at [342, 306] on div "Choisir un fichier" at bounding box center [317, 308] width 90 height 22
click at [306, 151] on input "Titre" at bounding box center [463, 155] width 382 height 22
click at [328, 111] on div "Choisir un fichier" at bounding box center [317, 110] width 90 height 22
type input "**********"
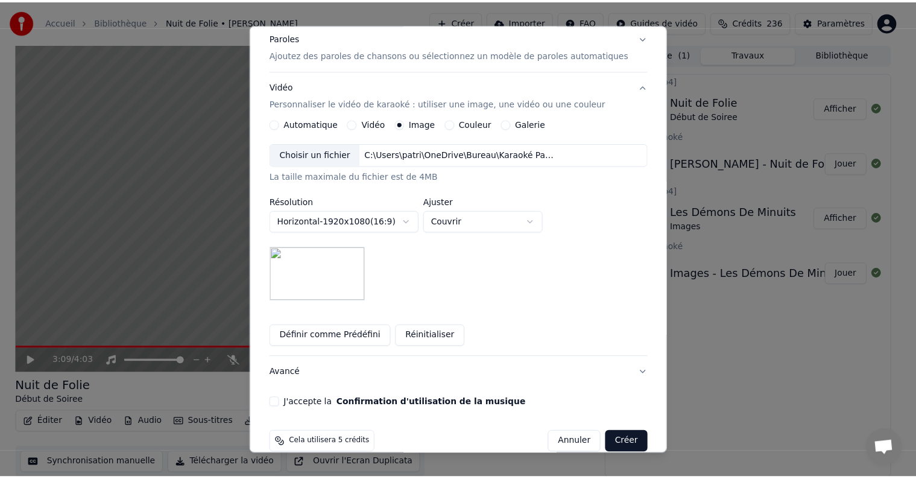
scroll to position [171, 0]
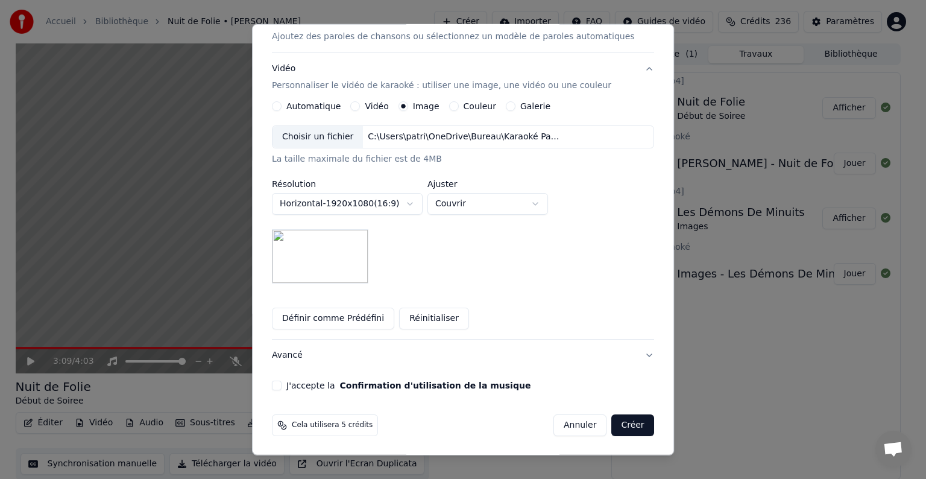
click at [282, 380] on button "J'accepte la Confirmation d'utilisation de la musique" at bounding box center [277, 385] width 10 height 10
click at [612, 425] on button "Créer" at bounding box center [633, 425] width 42 height 22
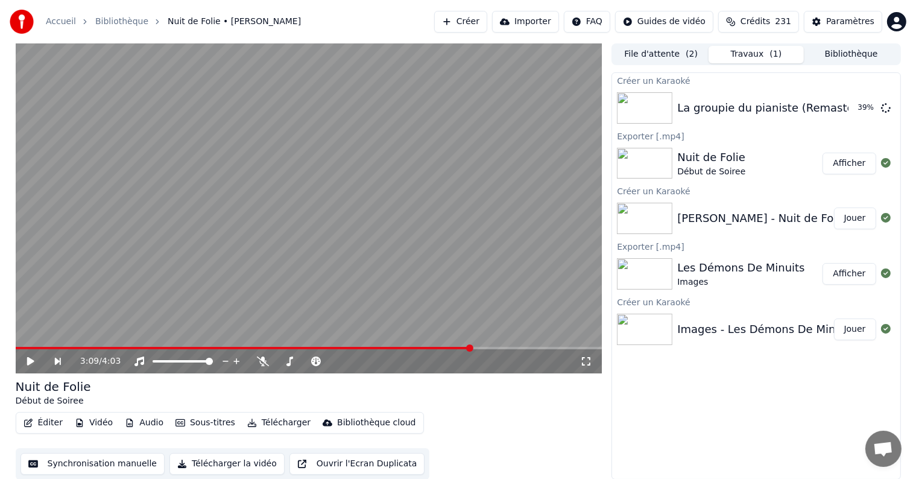
scroll to position [1, 0]
click at [896, 19] on html "Accueil Bibliothèque Nuit de Folie • [PERSON_NAME] Créer Importer FAQ Guides de…" at bounding box center [458, 238] width 916 height 479
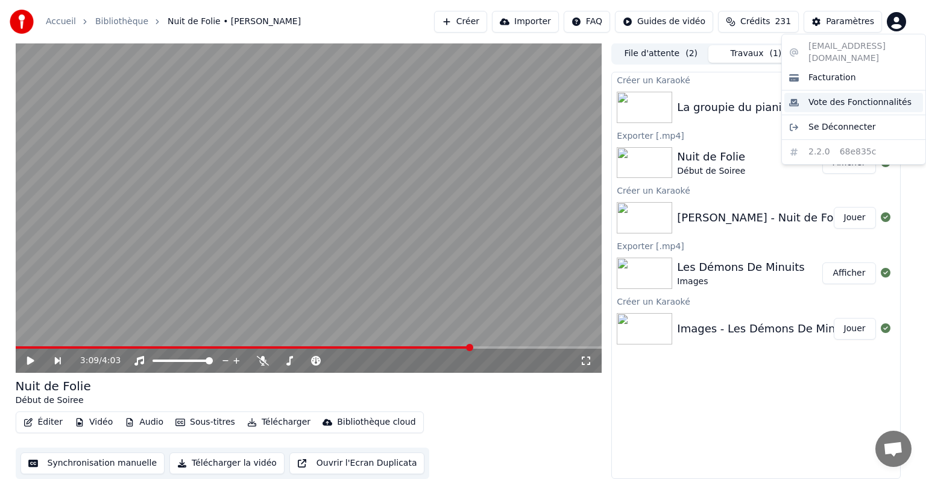
click at [872, 96] on span "Vote des Fonctionnalités" at bounding box center [859, 102] width 103 height 12
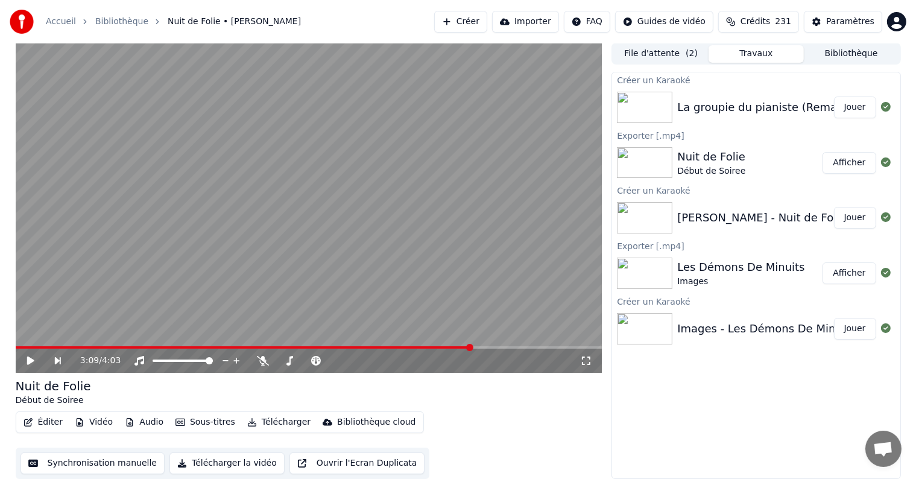
click at [858, 112] on button "Jouer" at bounding box center [855, 107] width 42 height 22
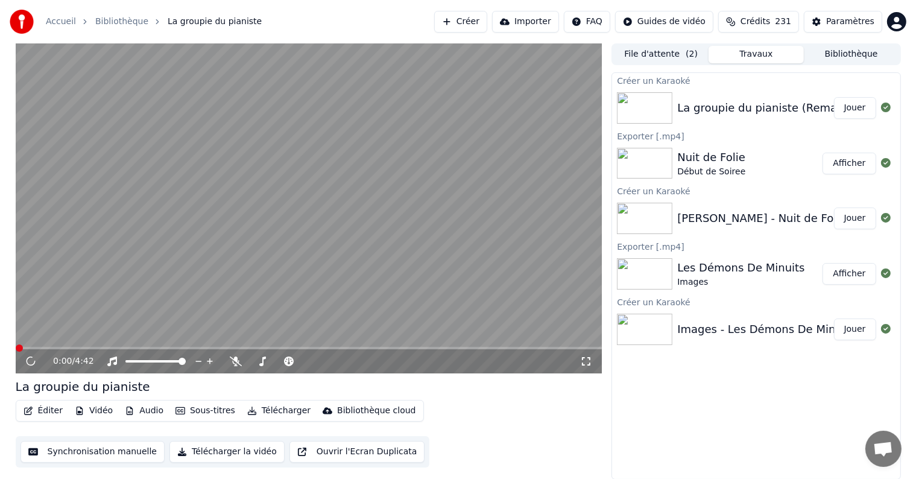
click at [61, 361] on span "0:00" at bounding box center [62, 361] width 19 height 12
click at [236, 456] on button "Télécharger la vidéo" at bounding box center [226, 452] width 115 height 22
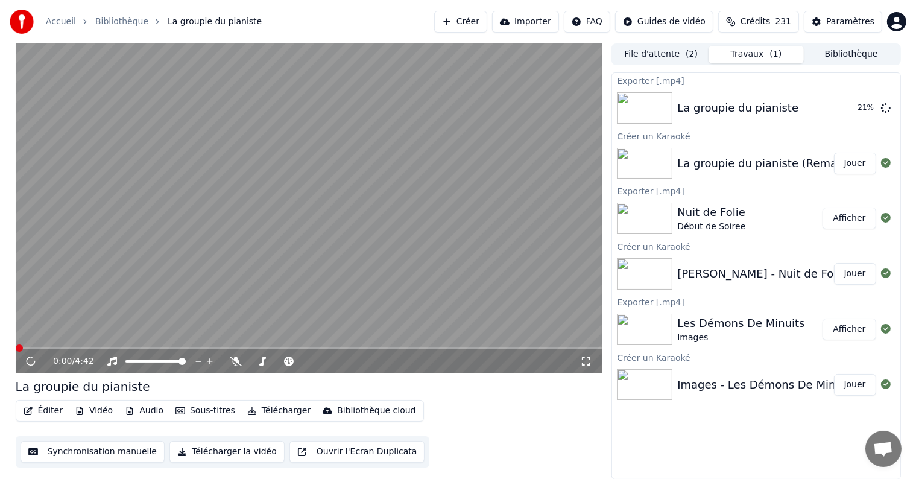
click at [713, 274] on div "[PERSON_NAME] - Nuit de Folie - Clip Officiel" at bounding box center [797, 273] width 241 height 17
click at [852, 160] on button "Jouer" at bounding box center [855, 164] width 42 height 22
click at [186, 357] on span at bounding box center [181, 360] width 7 height 7
click at [233, 359] on icon at bounding box center [236, 361] width 12 height 10
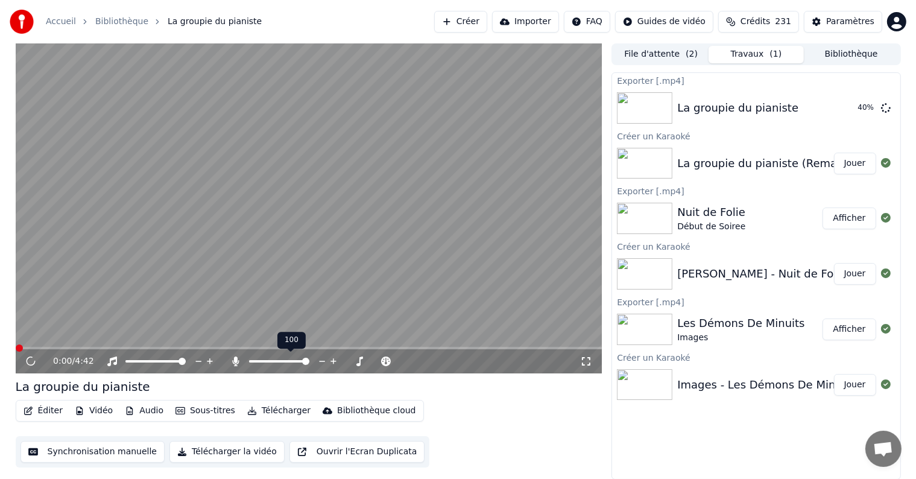
click at [233, 359] on icon at bounding box center [236, 361] width 12 height 10
click at [386, 359] on icon at bounding box center [386, 361] width 6 height 6
click at [849, 57] on button "Bibliothèque" at bounding box center [851, 54] width 95 height 17
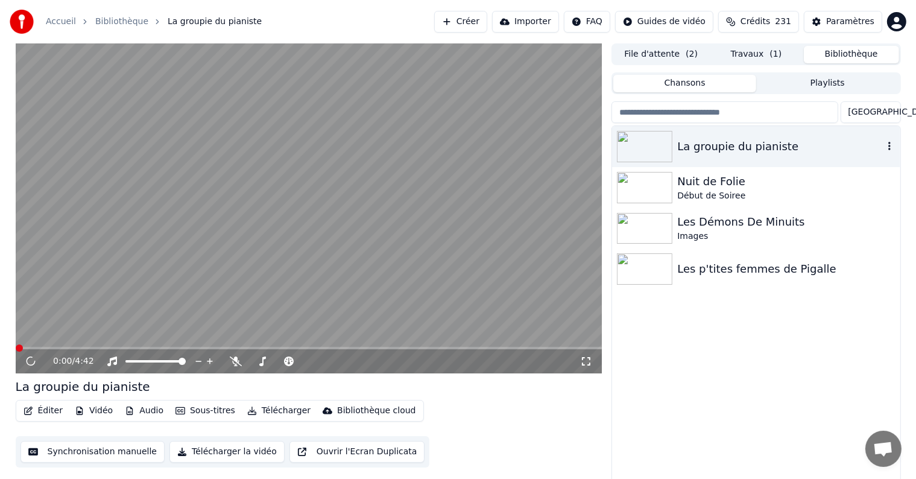
click at [716, 156] on div "La groupie du pianiste" at bounding box center [756, 146] width 288 height 41
click at [749, 55] on button "Travaux ( 1 )" at bounding box center [755, 54] width 95 height 17
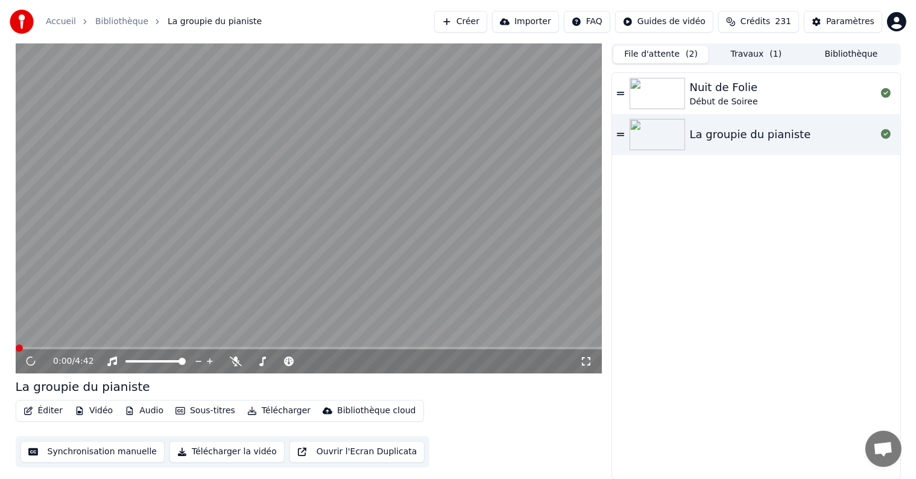
click at [654, 51] on button "File d'attente ( 2 )" at bounding box center [660, 54] width 95 height 17
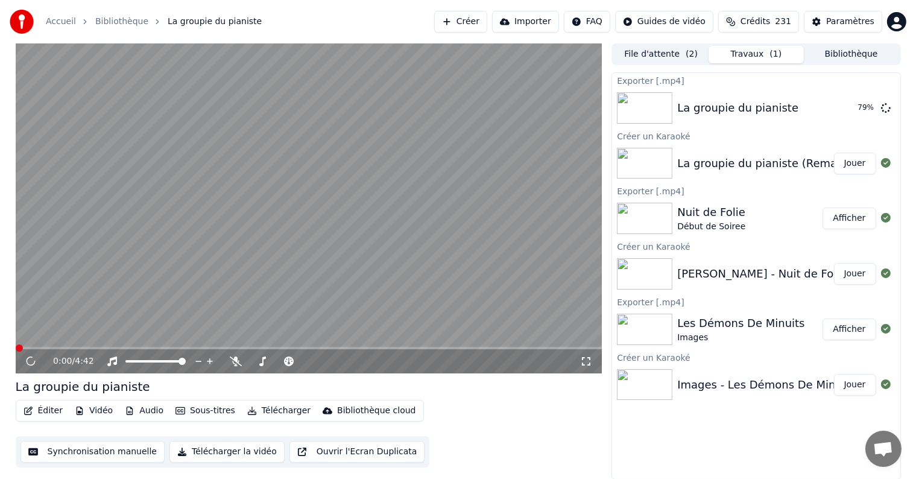
click at [768, 56] on button "Travaux ( 1 )" at bounding box center [755, 54] width 95 height 17
click at [850, 108] on button "Afficher" at bounding box center [848, 108] width 53 height 22
click at [487, 20] on button "Créer" at bounding box center [460, 22] width 53 height 22
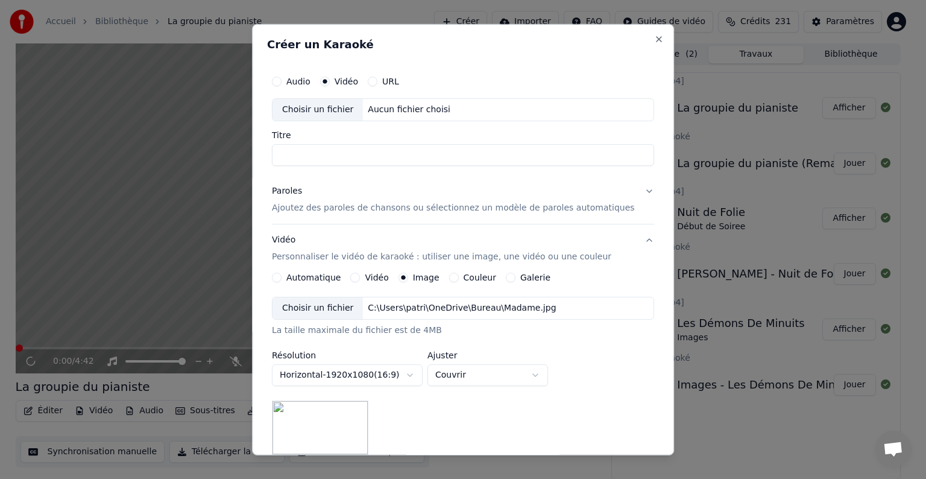
click at [310, 149] on input "Titre" at bounding box center [463, 155] width 382 height 22
type input "**********"
click at [353, 208] on p "Ajoutez des paroles de chansons ou sélectionnez un modèle de paroles automatiqu…" at bounding box center [453, 208] width 363 height 12
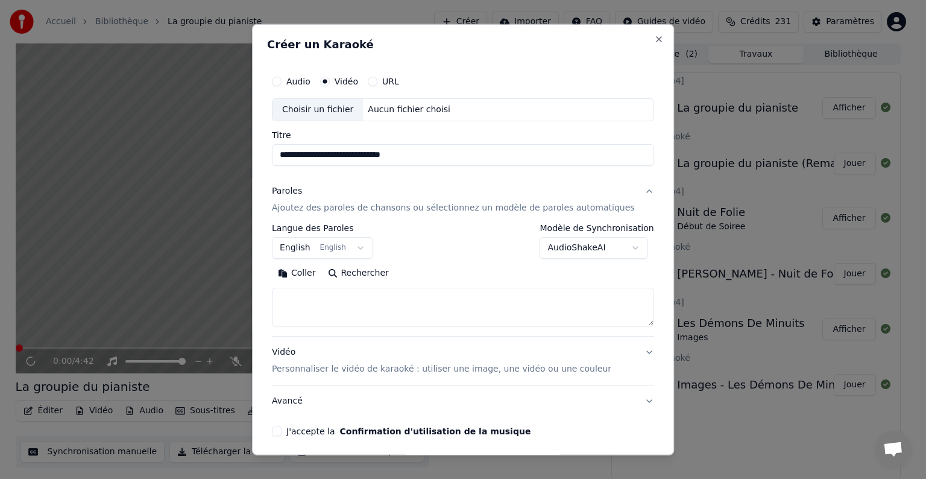
click at [312, 274] on button "Coller" at bounding box center [297, 272] width 50 height 19
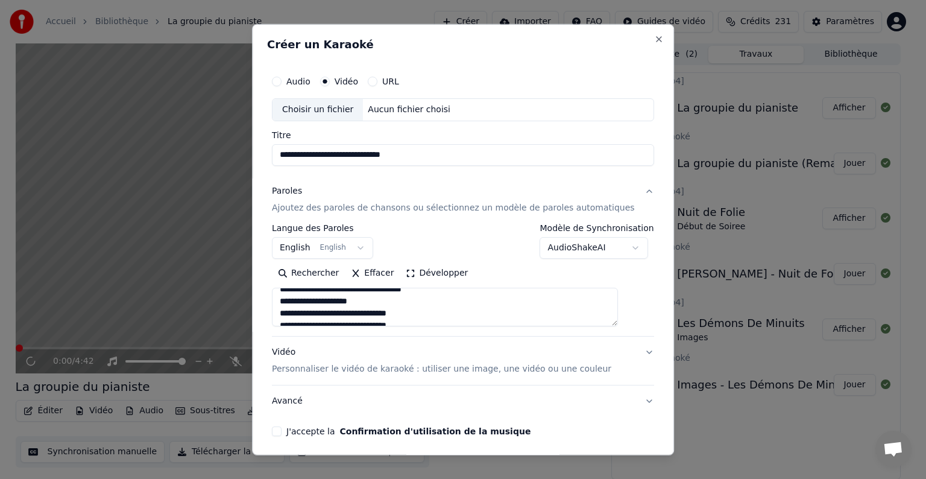
scroll to position [121, 0]
click at [339, 108] on div "Choisir un fichier" at bounding box center [317, 110] width 90 height 22
type textarea "**********"
type input "**********"
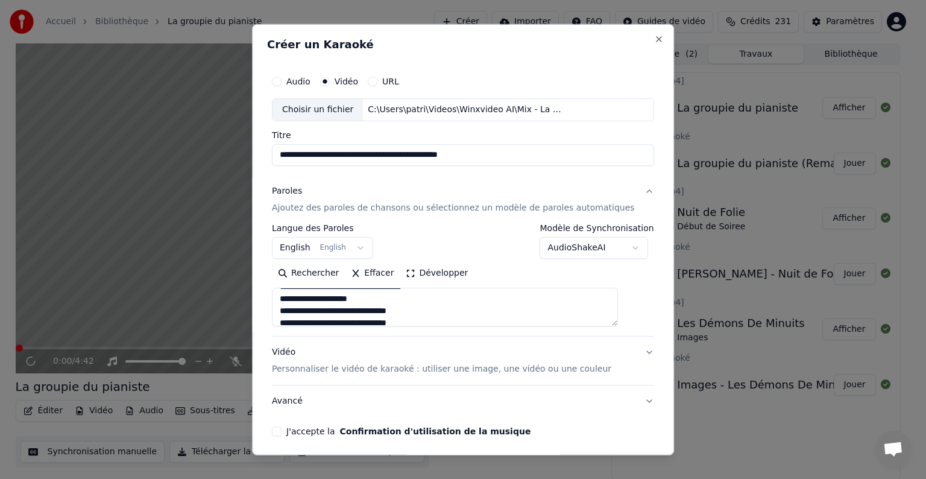
click at [398, 370] on p "Personnaliser le vidéo de karaoké : utiliser une image, une vidéo ou une couleur" at bounding box center [441, 369] width 339 height 12
type textarea "**********"
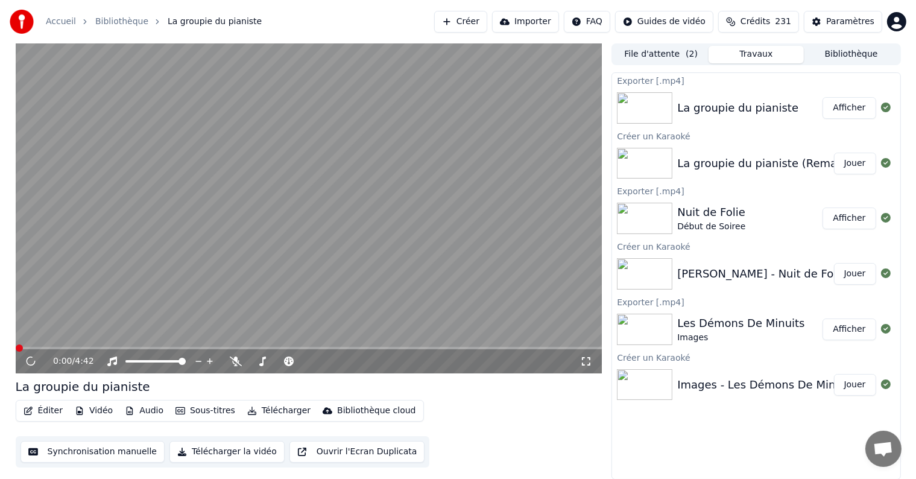
click at [487, 26] on button "Créer" at bounding box center [460, 22] width 53 height 22
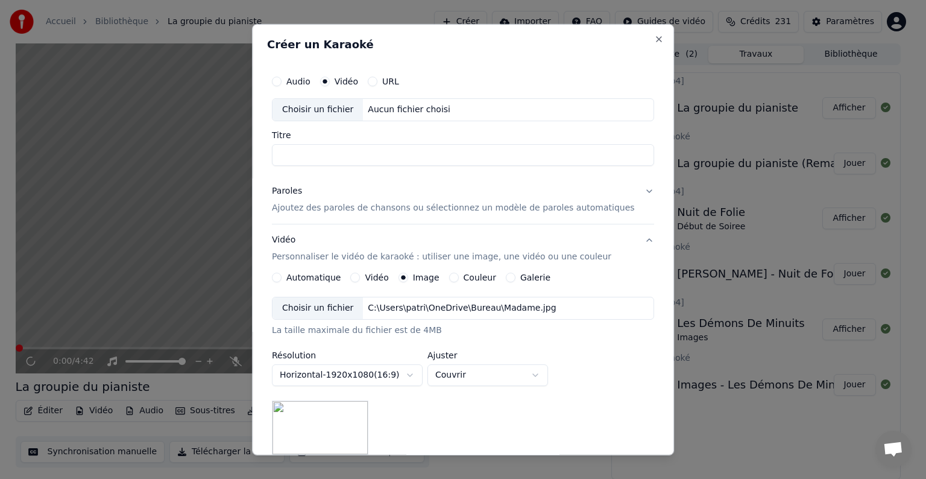
click at [327, 152] on input "Titre" at bounding box center [463, 155] width 382 height 22
type input "**********"
click at [335, 206] on p "Ajoutez des paroles de chansons ou sélectionnez un modèle de paroles automatiqu…" at bounding box center [453, 208] width 363 height 12
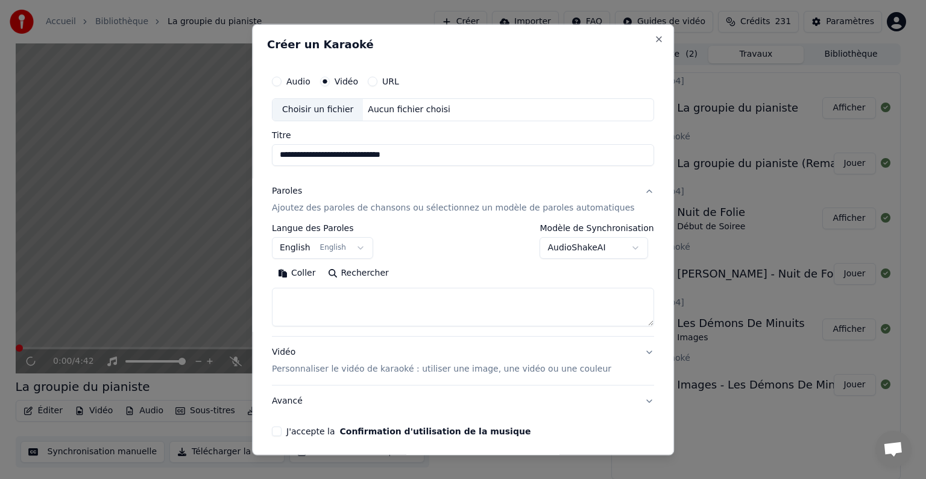
click at [316, 270] on button "Coller" at bounding box center [297, 272] width 50 height 19
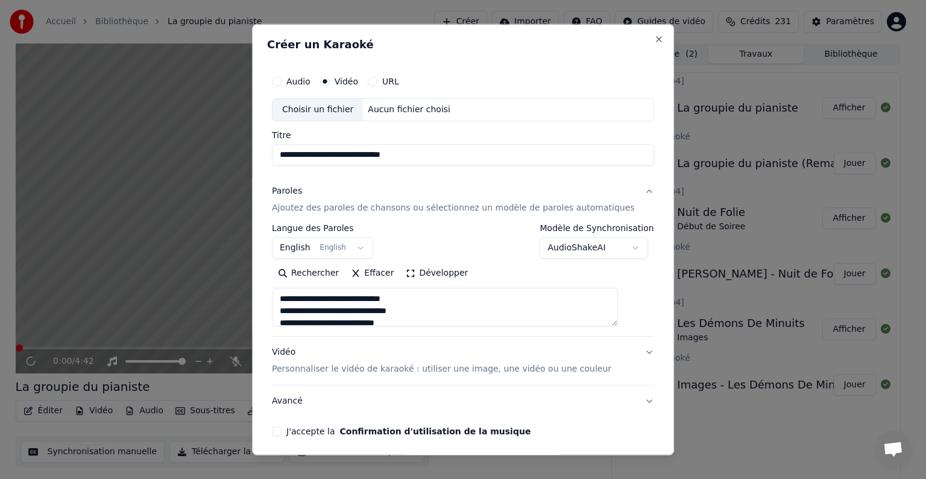
click at [360, 370] on p "Personnaliser le vidéo de karaoké : utiliser une image, une vidéo ou une couleur" at bounding box center [441, 369] width 339 height 12
type textarea "**********"
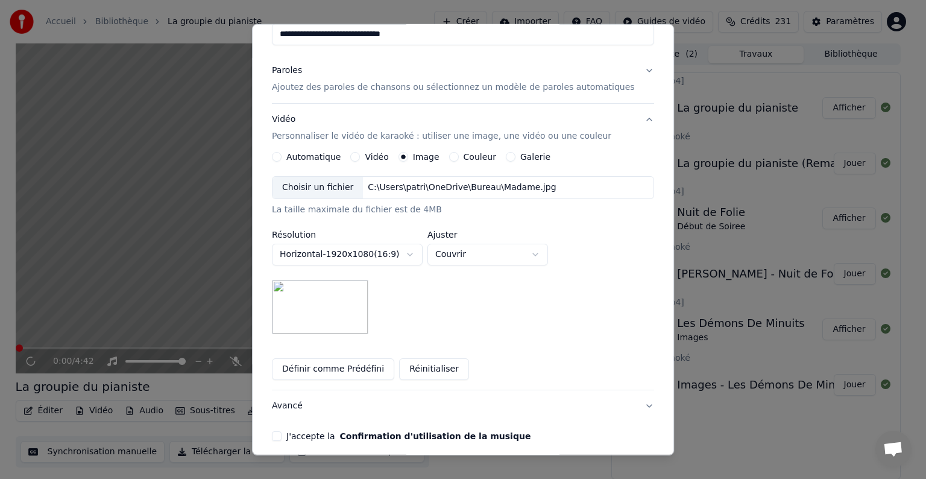
click at [331, 190] on div "Choisir un fichier" at bounding box center [317, 188] width 90 height 22
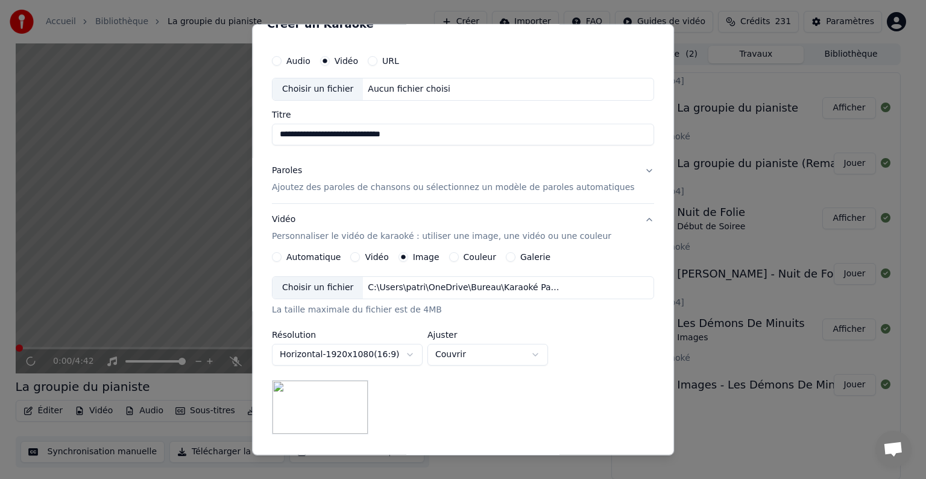
scroll to position [0, 0]
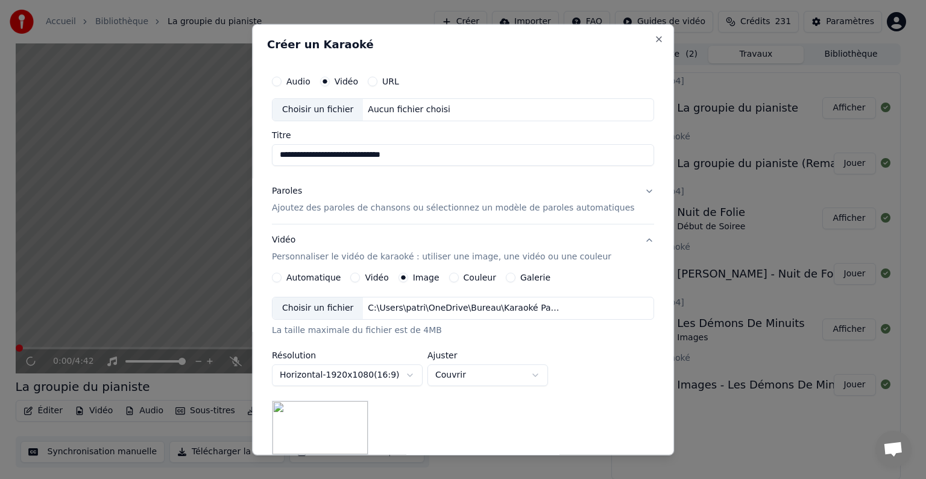
click at [336, 107] on div "Choisir un fichier" at bounding box center [317, 110] width 90 height 22
type input "**********"
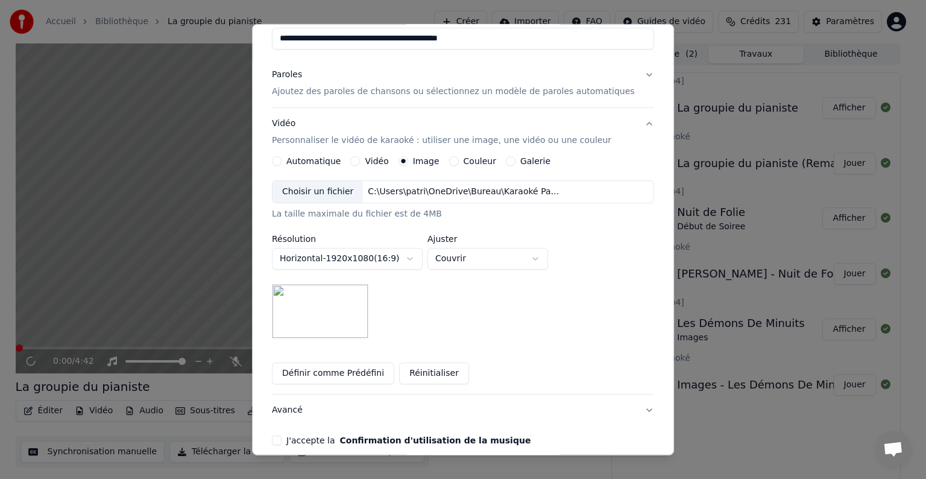
scroll to position [171, 0]
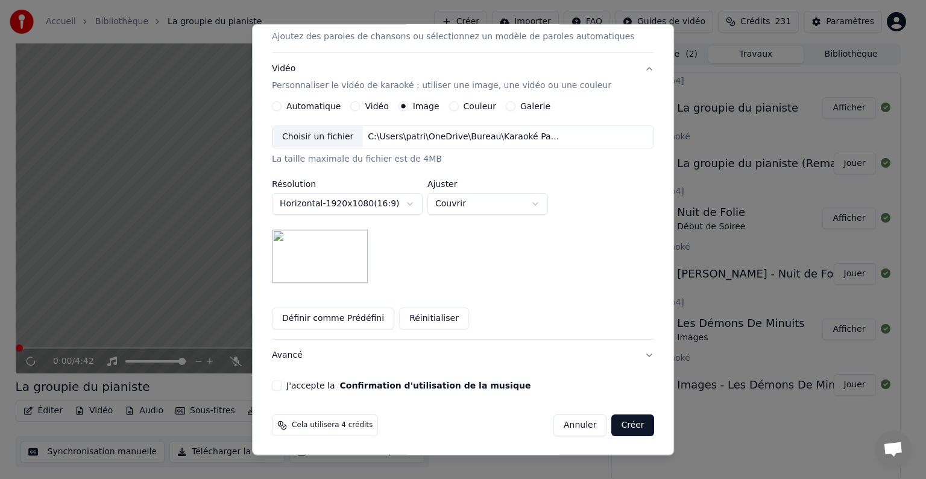
click at [282, 385] on button "J'accepte la Confirmation d'utilisation de la musique" at bounding box center [277, 385] width 10 height 10
click at [612, 426] on button "Créer" at bounding box center [633, 425] width 42 height 22
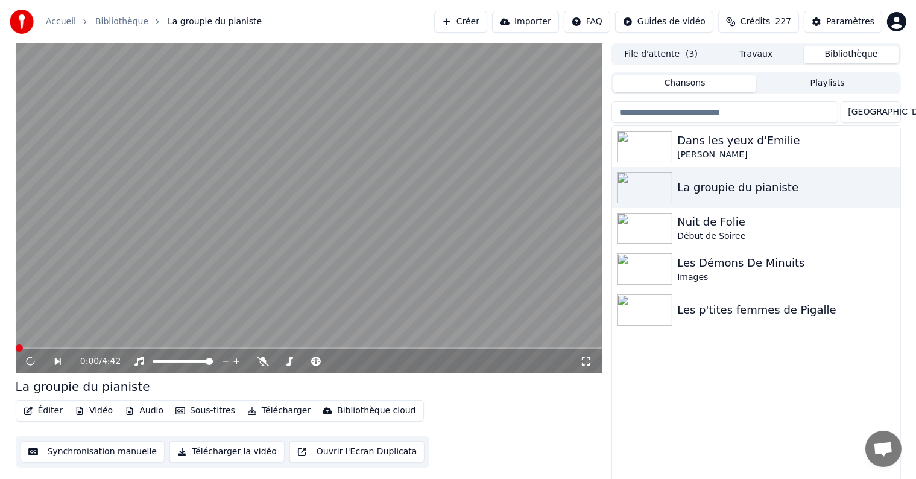
click at [839, 51] on button "Bibliothèque" at bounding box center [851, 54] width 95 height 17
click at [800, 152] on div "[PERSON_NAME]" at bounding box center [780, 155] width 206 height 12
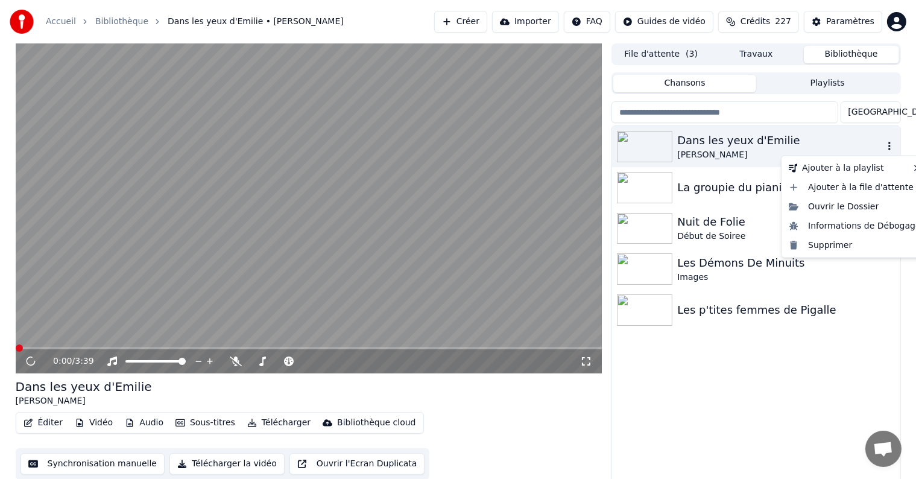
click at [886, 143] on icon "button" at bounding box center [889, 146] width 12 height 10
click at [796, 129] on div "Dans les yeux d'Emilie [PERSON_NAME]" at bounding box center [756, 146] width 288 height 41
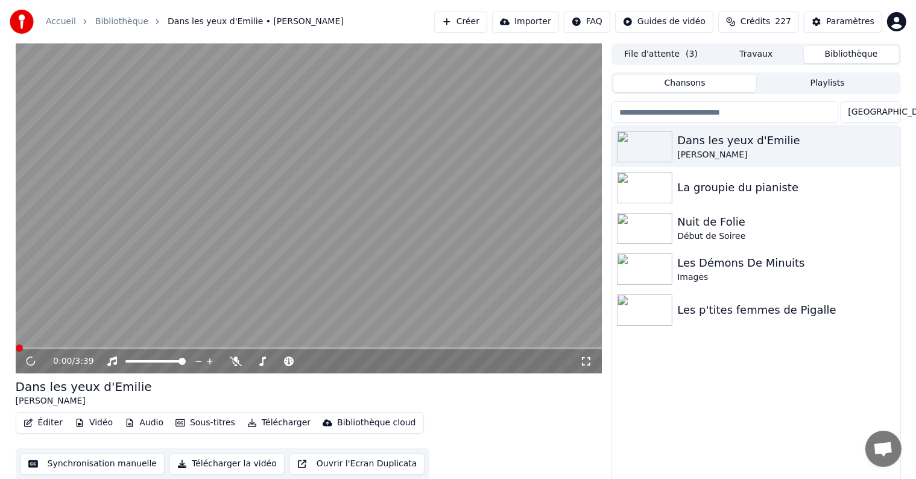
click at [215, 463] on button "Télécharger la vidéo" at bounding box center [226, 464] width 115 height 22
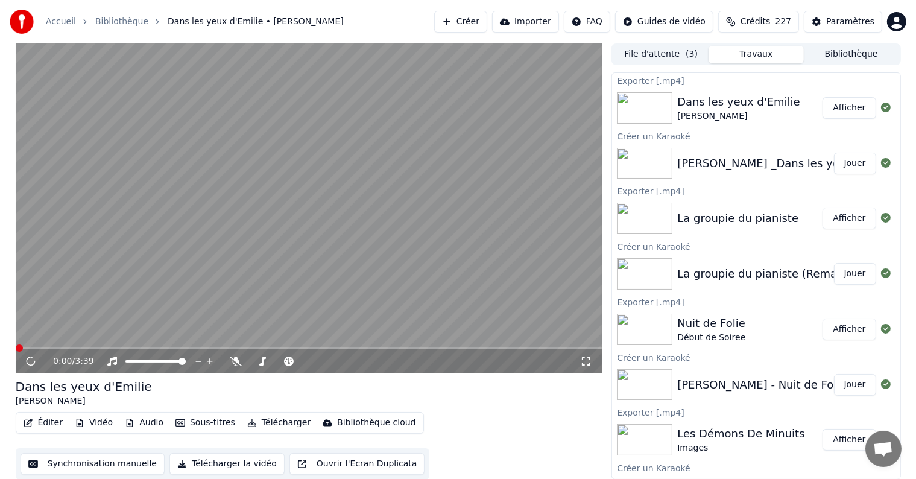
click at [843, 110] on button "Afficher" at bounding box center [848, 108] width 53 height 22
click at [487, 22] on button "Créer" at bounding box center [460, 22] width 53 height 22
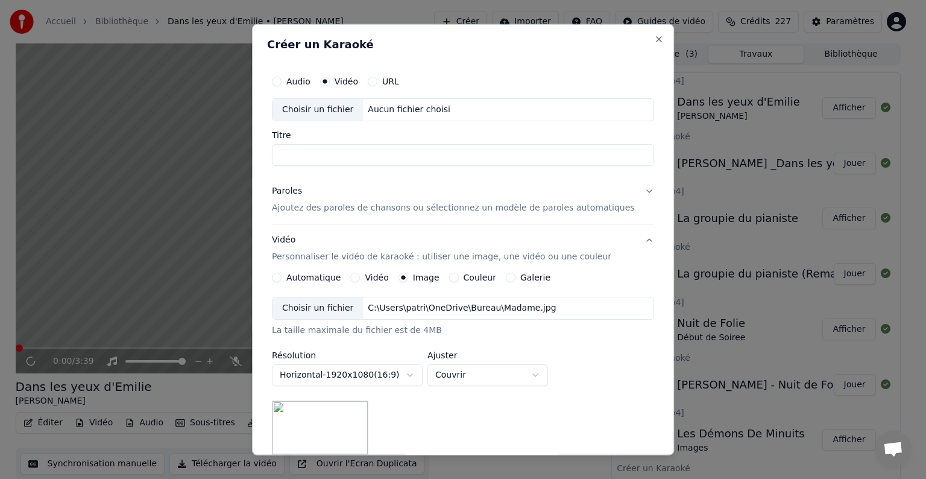
click at [342, 109] on div "Choisir un fichier" at bounding box center [317, 110] width 90 height 22
drag, startPoint x: 489, startPoint y: 152, endPoint x: 408, endPoint y: 151, distance: 81.4
click at [408, 151] on input "**********" at bounding box center [463, 155] width 382 height 22
type input "**********"
click at [371, 206] on p "Ajoutez des paroles de chansons ou sélectionnez un modèle de paroles automatiqu…" at bounding box center [453, 208] width 363 height 12
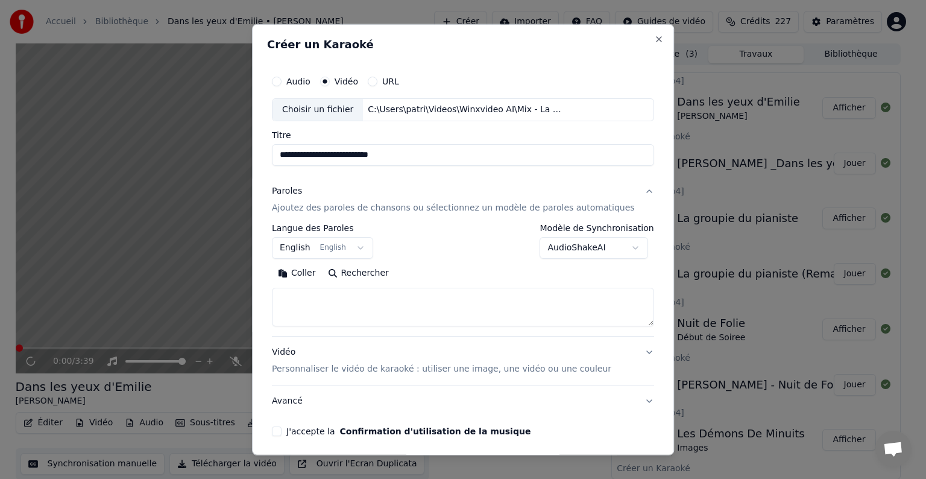
click at [318, 268] on button "Coller" at bounding box center [297, 272] width 50 height 19
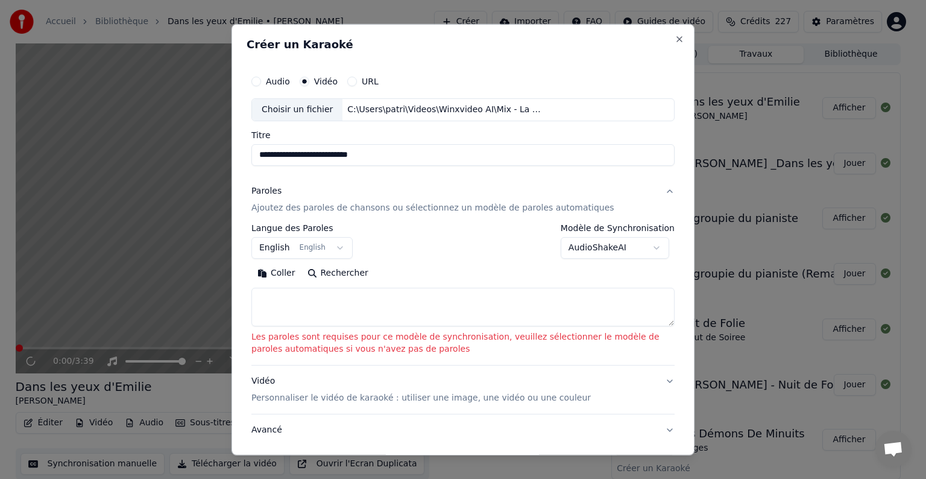
click at [297, 319] on textarea at bounding box center [462, 307] width 423 height 39
click at [283, 274] on button "Coller" at bounding box center [276, 272] width 50 height 19
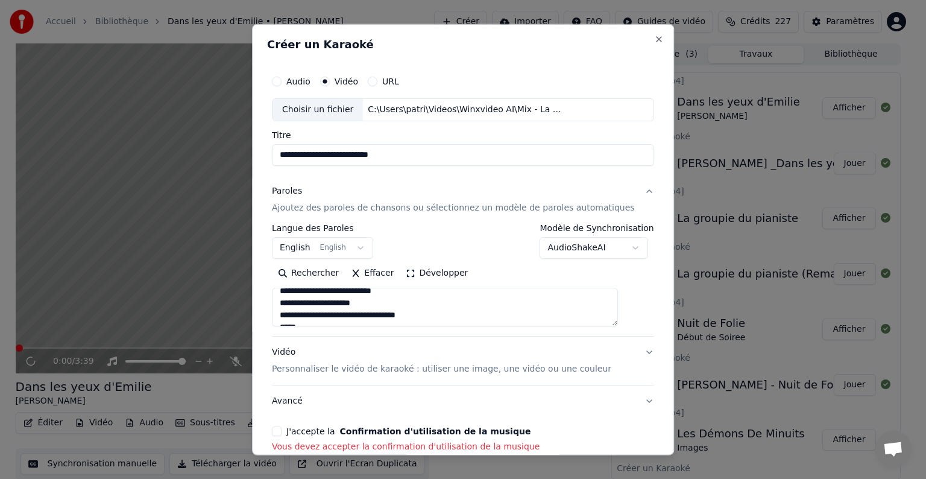
scroll to position [121, 0]
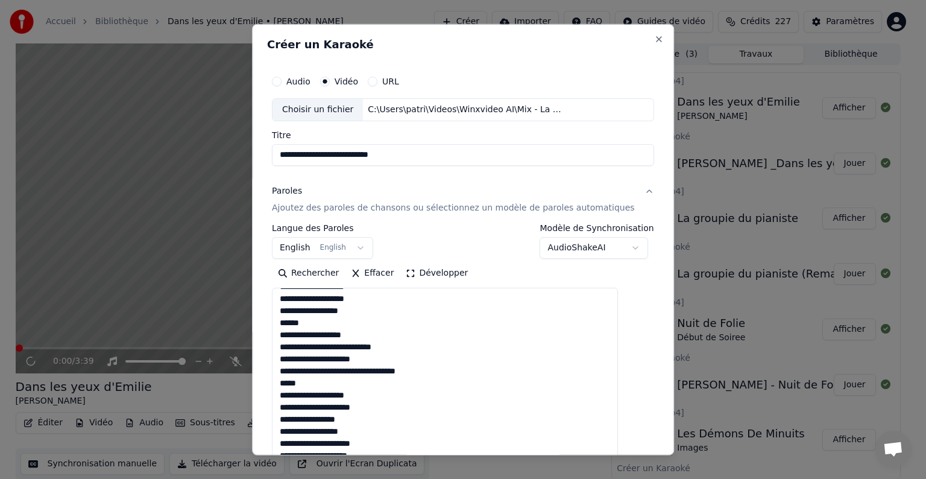
drag, startPoint x: 629, startPoint y: 324, endPoint x: 458, endPoint y: 382, distance: 180.1
click at [649, 478] on html "**********" at bounding box center [463, 239] width 926 height 479
drag, startPoint x: 326, startPoint y: 323, endPoint x: 299, endPoint y: 327, distance: 26.9
click at [299, 327] on textarea at bounding box center [445, 396] width 346 height 216
click at [329, 318] on textarea at bounding box center [445, 396] width 346 height 216
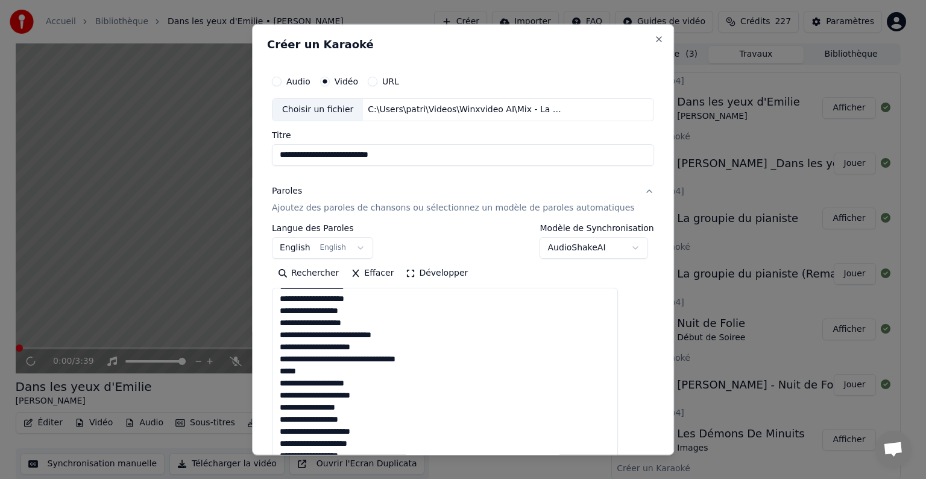
click at [320, 374] on textarea at bounding box center [445, 396] width 346 height 216
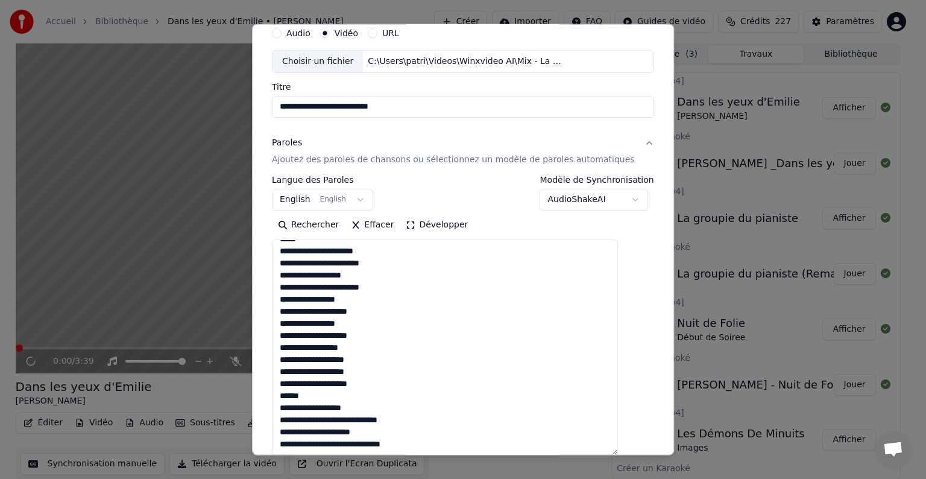
scroll to position [240, 0]
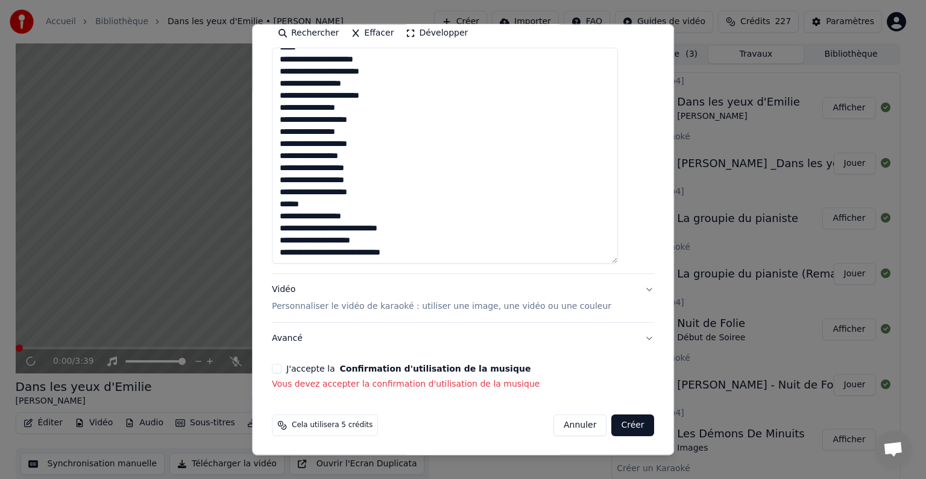
drag, startPoint x: 294, startPoint y: 297, endPoint x: 429, endPoint y: 270, distance: 137.7
click at [429, 270] on div "**********" at bounding box center [463, 128] width 382 height 289
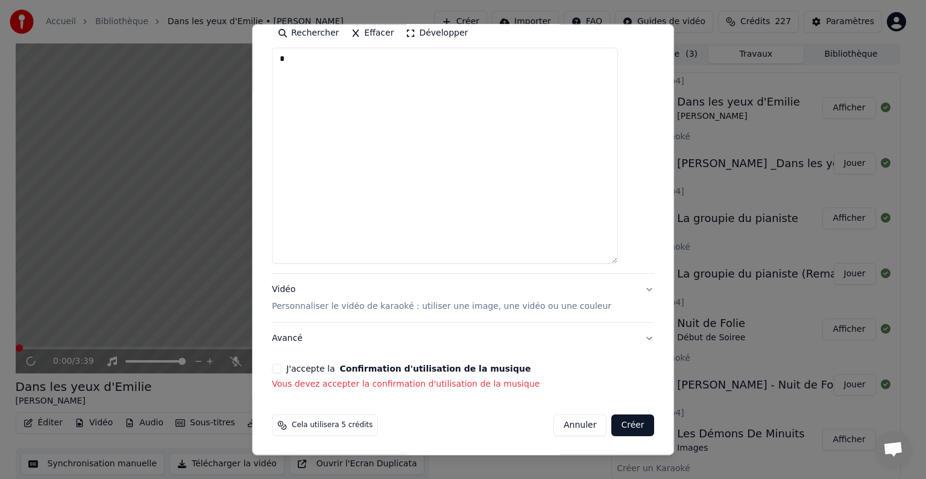
scroll to position [0, 0]
type textarea "*"
drag, startPoint x: 289, startPoint y: 55, endPoint x: 306, endPoint y: 56, distance: 17.5
click at [306, 56] on textarea "*" at bounding box center [445, 156] width 346 height 216
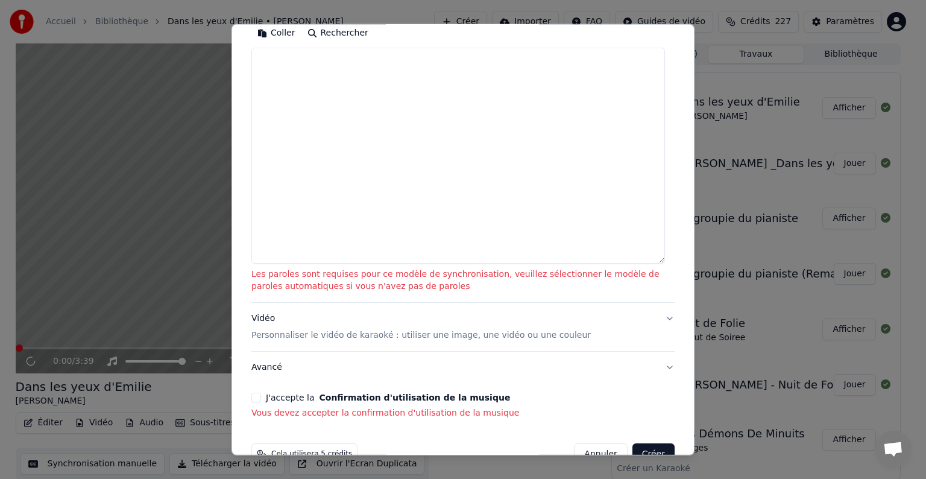
click at [288, 31] on button "Coller" at bounding box center [276, 33] width 50 height 19
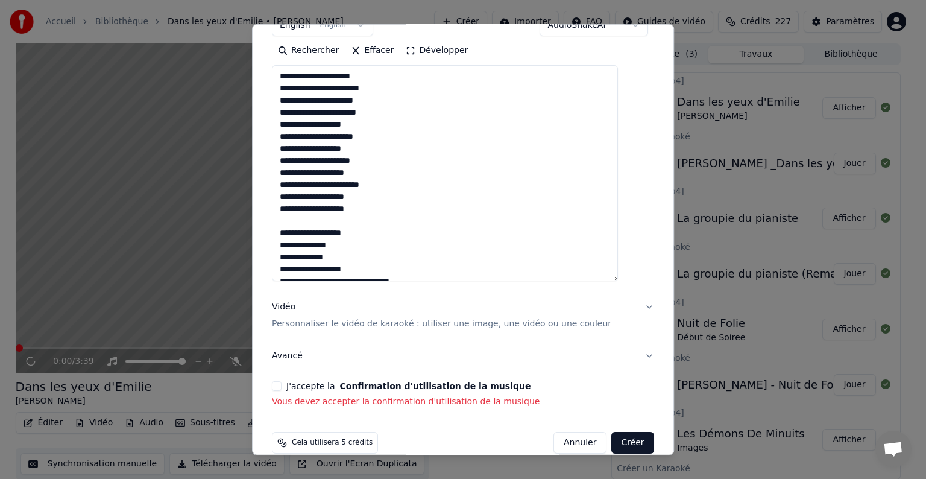
scroll to position [240, 0]
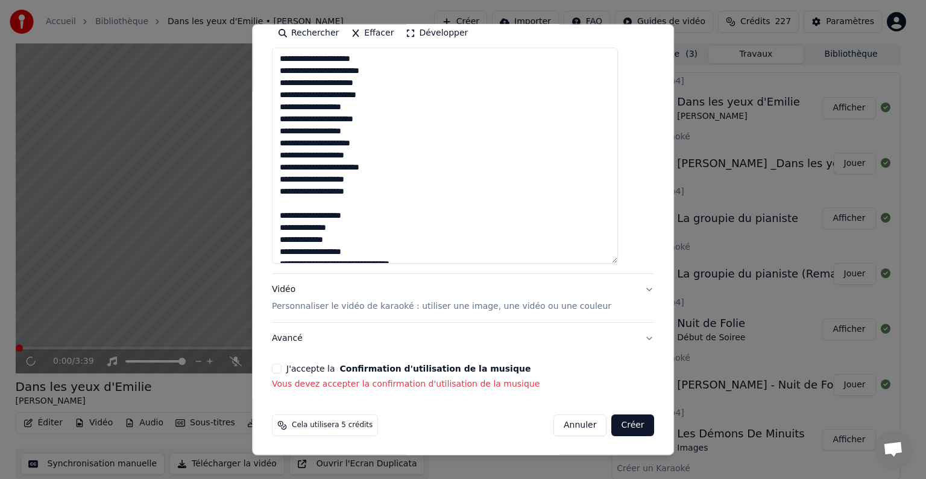
click at [386, 309] on p "Personnaliser le vidéo de karaoké : utiliser une image, une vidéo ou une couleur" at bounding box center [441, 306] width 339 height 12
type textarea "**********"
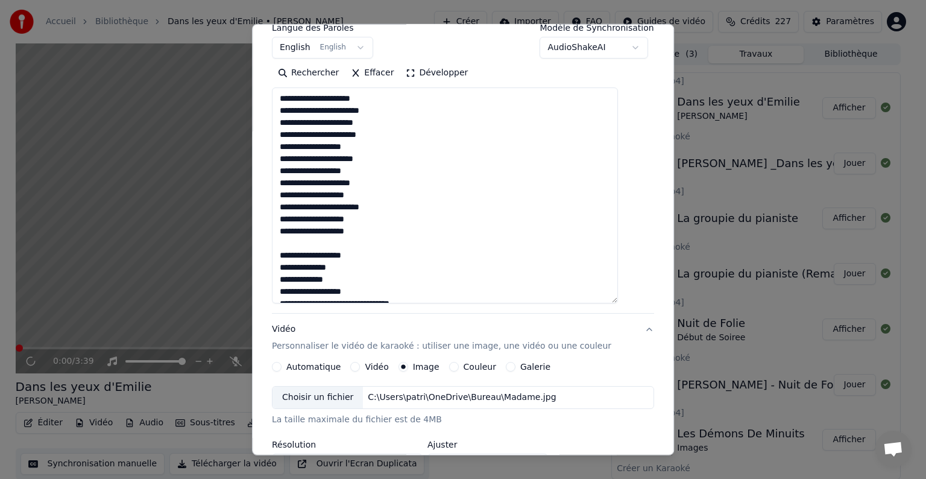
scroll to position [188, 0]
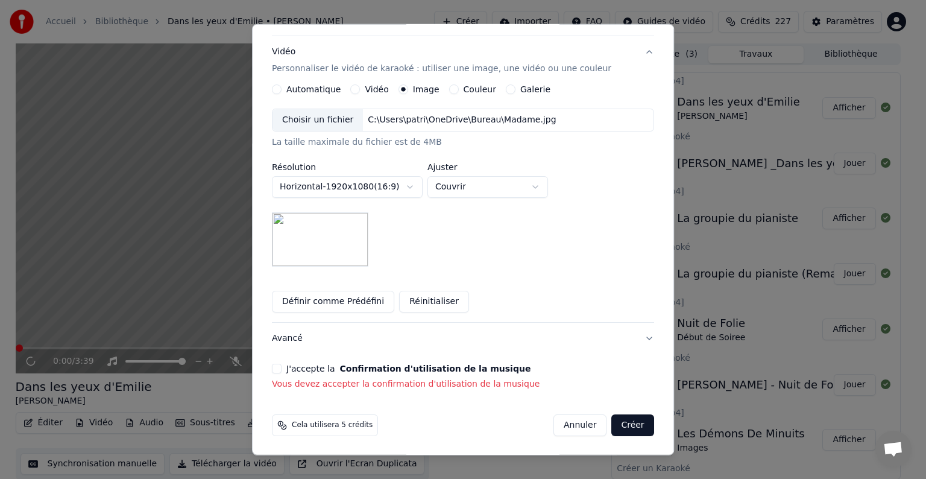
click at [326, 121] on div "Choisir un fichier" at bounding box center [317, 120] width 90 height 22
click at [282, 367] on button "J'accepte la Confirmation d'utilisation de la musique" at bounding box center [277, 368] width 10 height 10
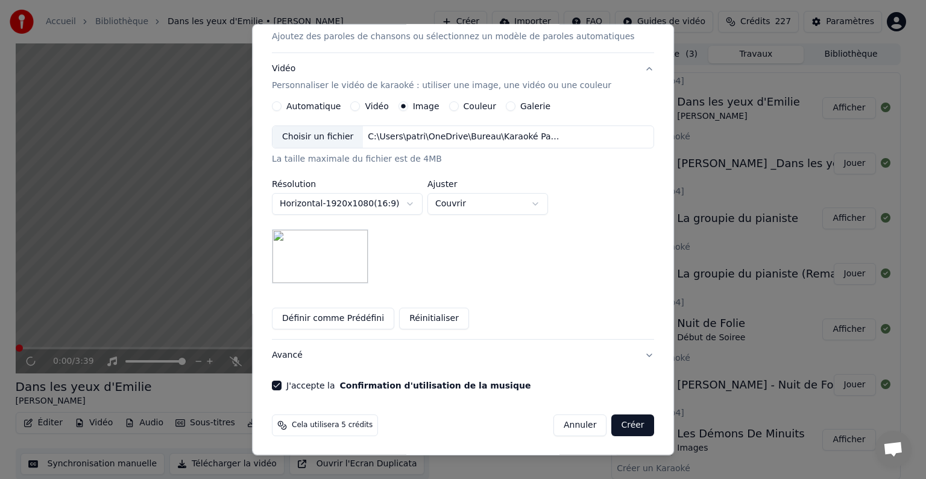
click at [612, 424] on button "Créer" at bounding box center [633, 425] width 42 height 22
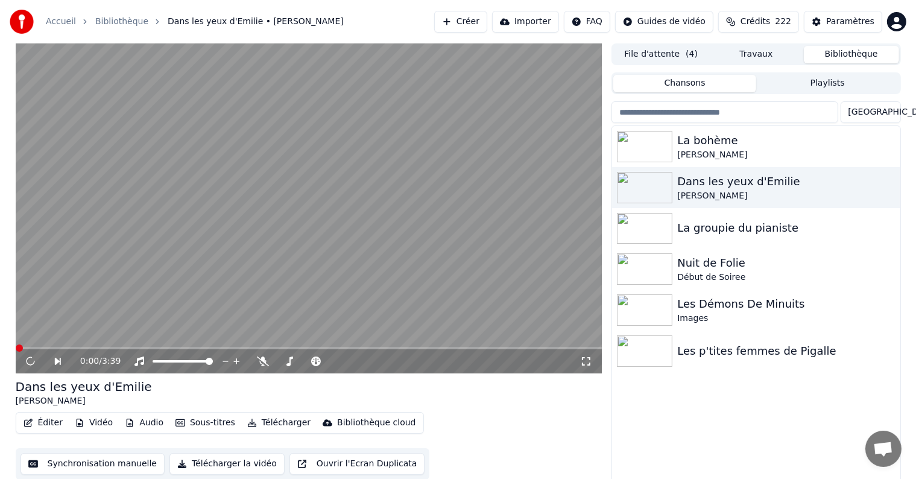
click at [862, 54] on button "Bibliothèque" at bounding box center [851, 54] width 95 height 17
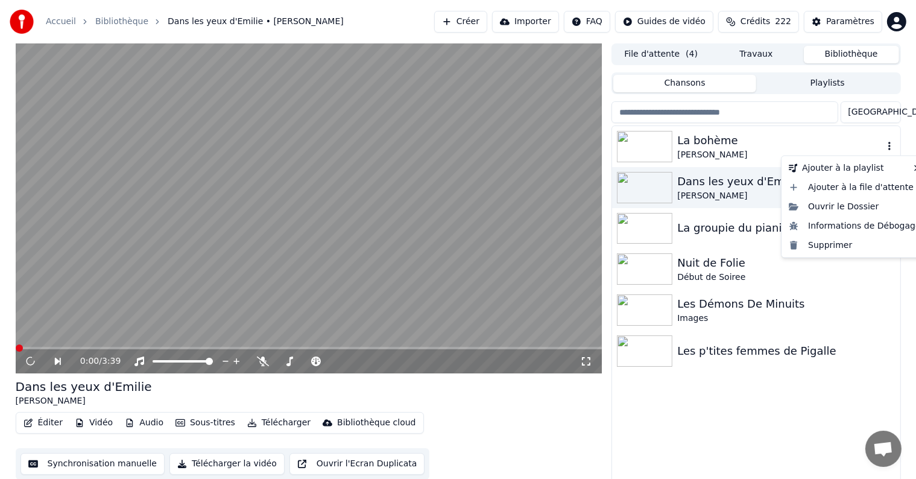
click at [892, 143] on icon "button" at bounding box center [889, 146] width 12 height 10
click at [894, 147] on icon "button" at bounding box center [889, 146] width 12 height 10
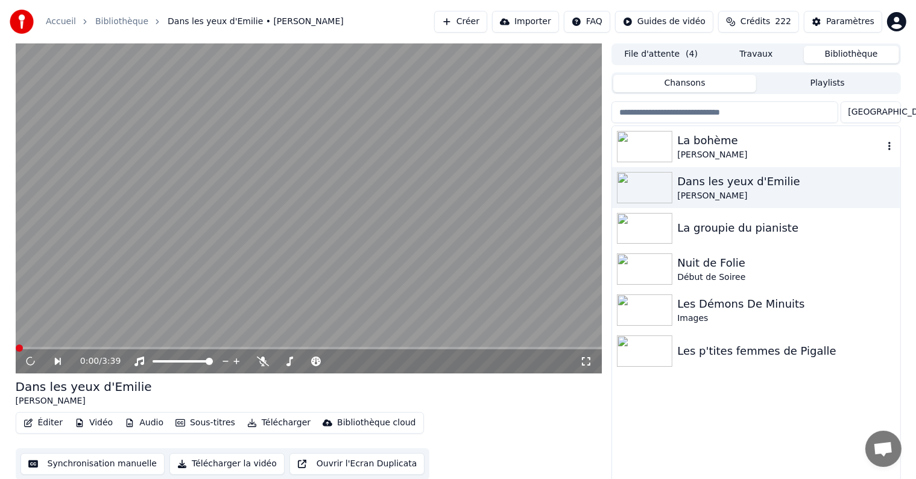
click at [637, 146] on img at bounding box center [644, 146] width 55 height 31
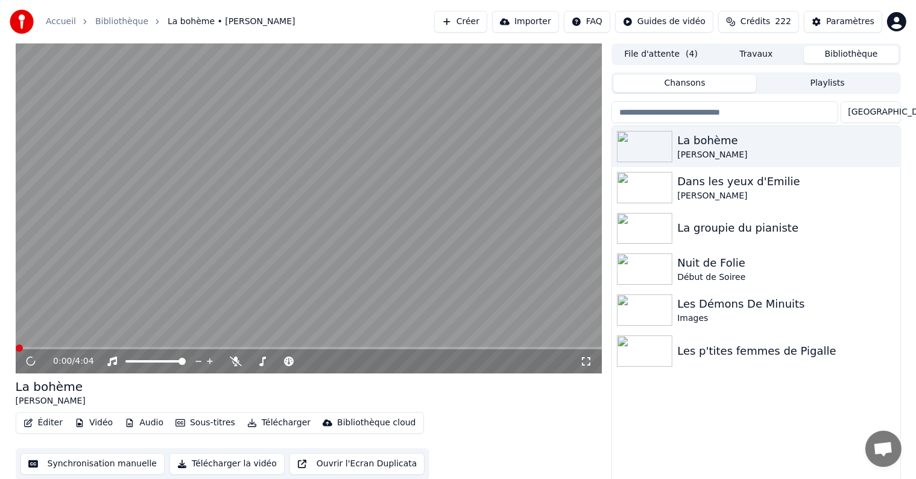
click at [223, 465] on button "Télécharger la vidéo" at bounding box center [226, 464] width 115 height 22
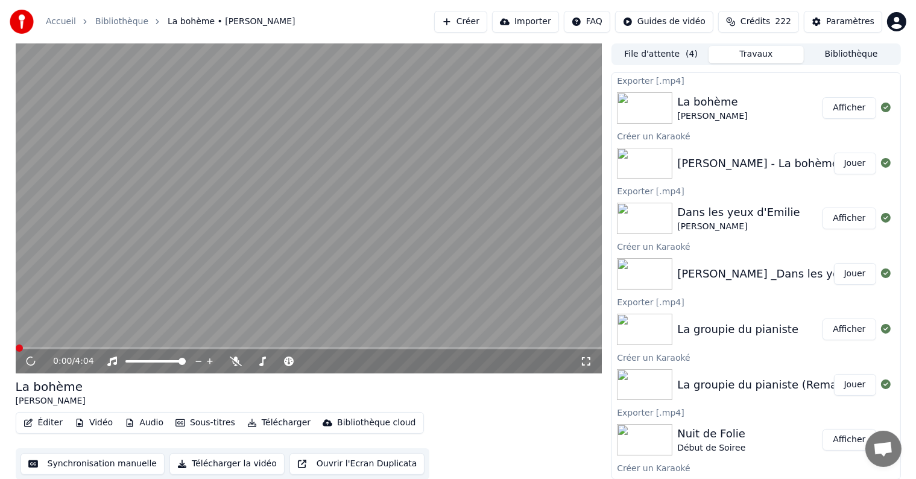
click at [846, 110] on button "Afficher" at bounding box center [848, 108] width 53 height 22
click at [487, 22] on button "Créer" at bounding box center [460, 22] width 53 height 22
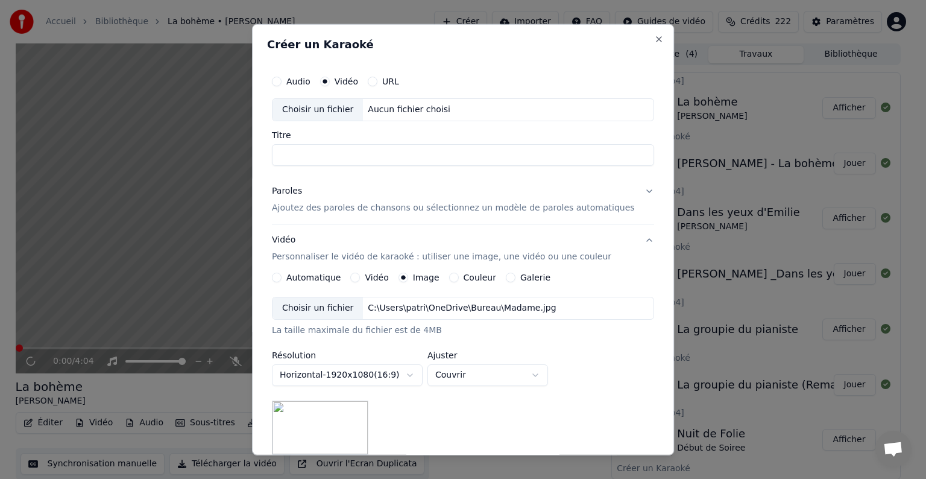
click at [341, 159] on input "Titre" at bounding box center [463, 155] width 382 height 22
type input "**********"
click at [339, 305] on div "Choisir un fichier" at bounding box center [317, 308] width 90 height 22
click at [388, 206] on p "Ajoutez des paroles de chansons ou sélectionnez un modèle de paroles automatiqu…" at bounding box center [453, 208] width 363 height 12
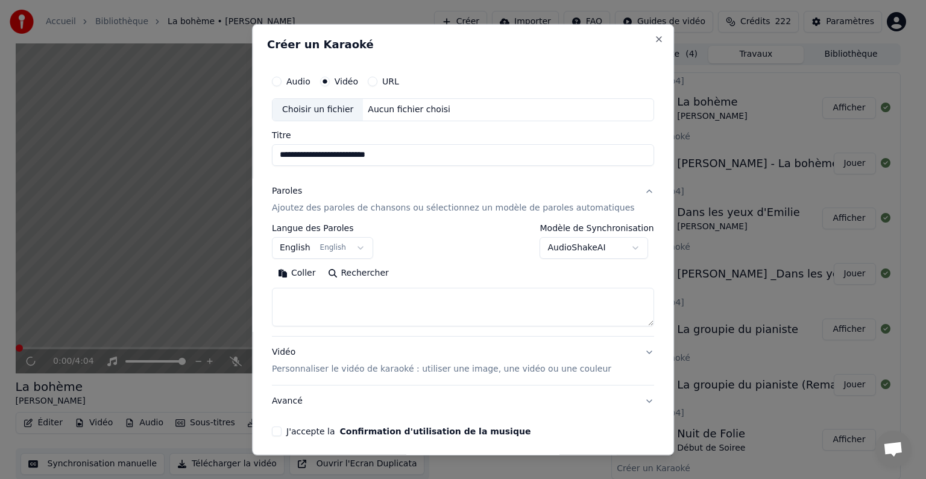
click at [313, 271] on button "Coller" at bounding box center [297, 272] width 50 height 19
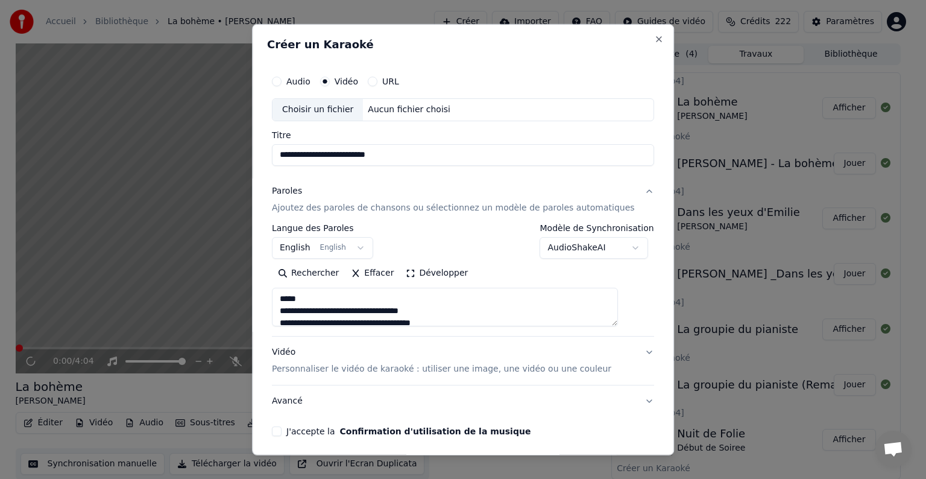
drag, startPoint x: 316, startPoint y: 300, endPoint x: 265, endPoint y: 299, distance: 51.2
click at [265, 299] on div "**********" at bounding box center [463, 239] width 422 height 431
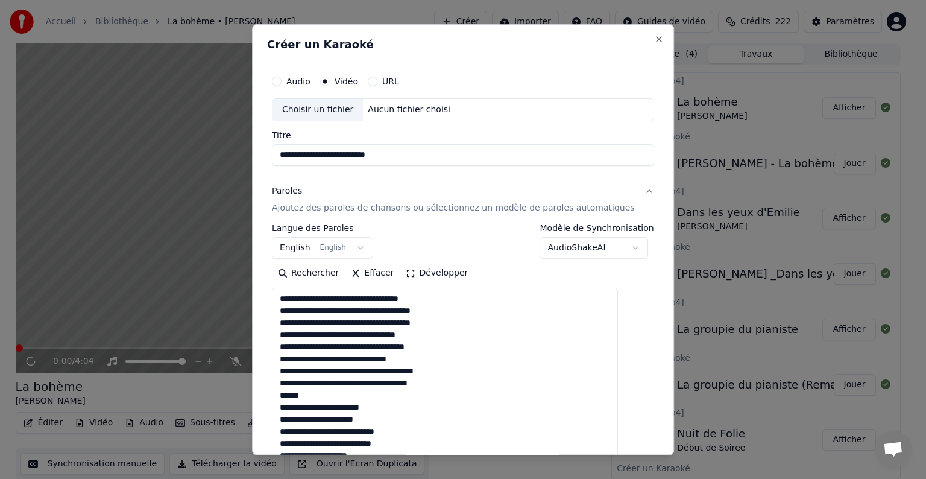
drag, startPoint x: 629, startPoint y: 324, endPoint x: 634, endPoint y: 504, distance: 180.3
click at [634, 478] on html "Accueil Bibliothèque La bohème • [PERSON_NAME] Créer Importer FAQ Guides de vid…" at bounding box center [463, 239] width 926 height 479
drag, startPoint x: 342, startPoint y: 398, endPoint x: 285, endPoint y: 398, distance: 57.3
click at [285, 398] on textarea at bounding box center [445, 397] width 346 height 219
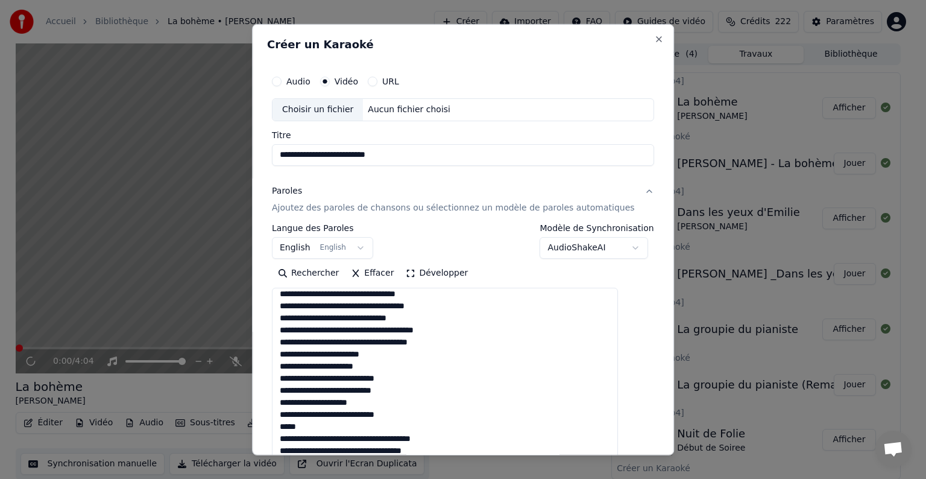
scroll to position [121, 0]
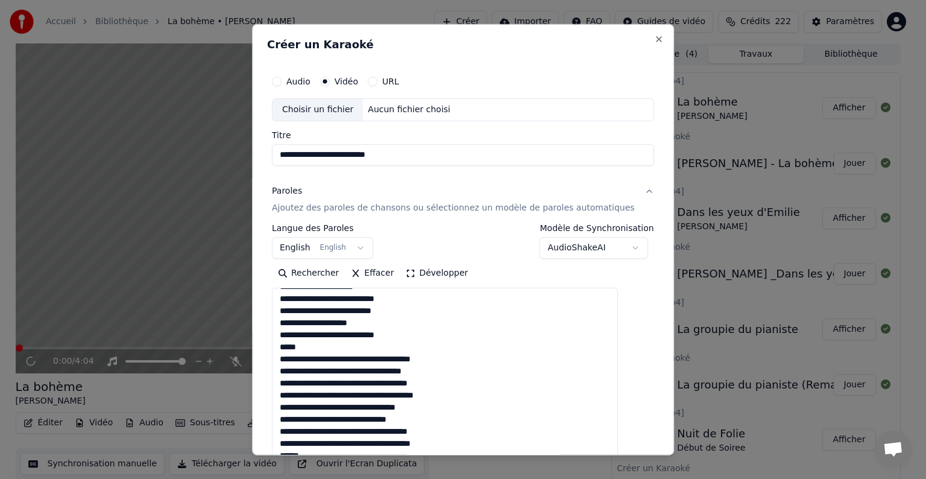
drag, startPoint x: 320, startPoint y: 345, endPoint x: 274, endPoint y: 345, distance: 46.4
click at [274, 345] on div "**********" at bounding box center [463, 239] width 422 height 431
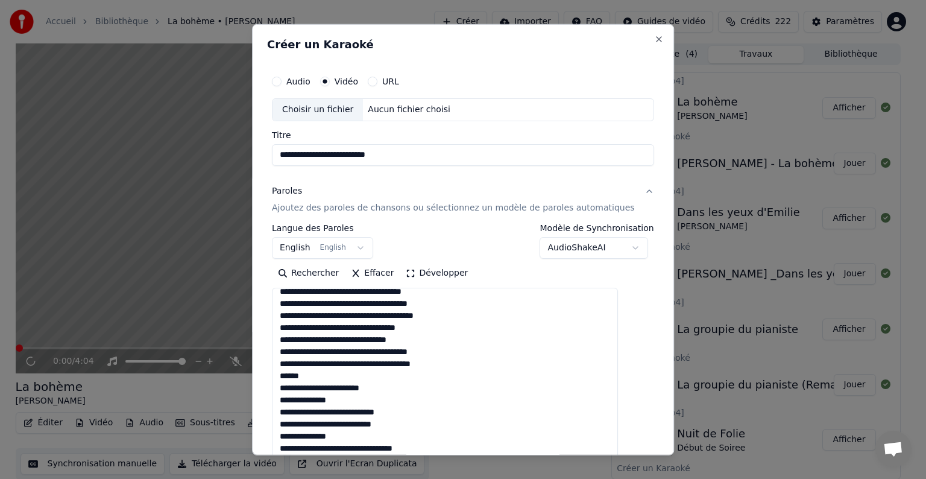
scroll to position [201, 0]
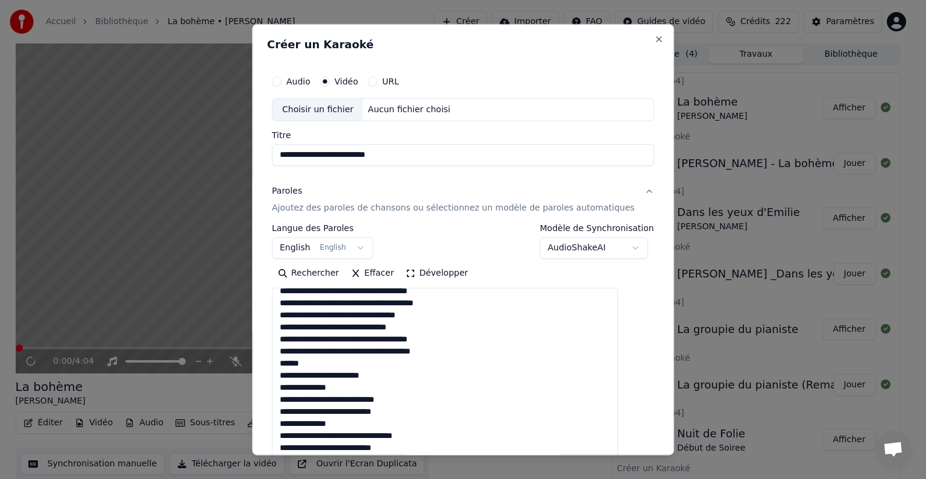
drag, startPoint x: 321, startPoint y: 360, endPoint x: 268, endPoint y: 363, distance: 53.1
click at [268, 363] on div "**********" at bounding box center [463, 239] width 422 height 431
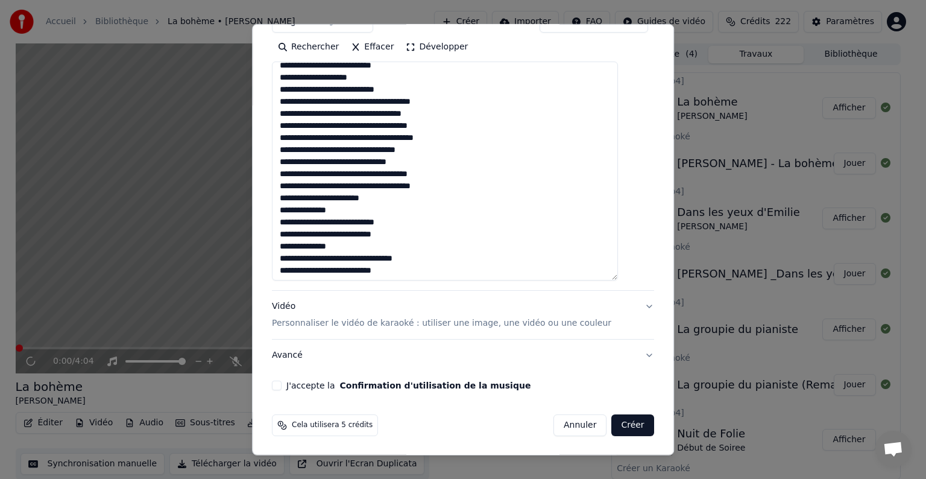
scroll to position [181, 0]
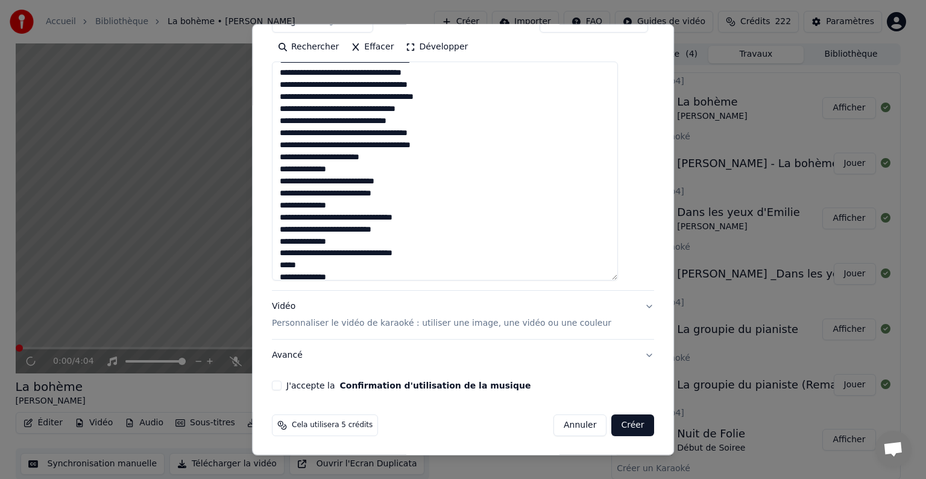
drag, startPoint x: 318, startPoint y: 268, endPoint x: 270, endPoint y: 260, distance: 48.8
click at [270, 260] on div "**********" at bounding box center [463, 239] width 422 height 431
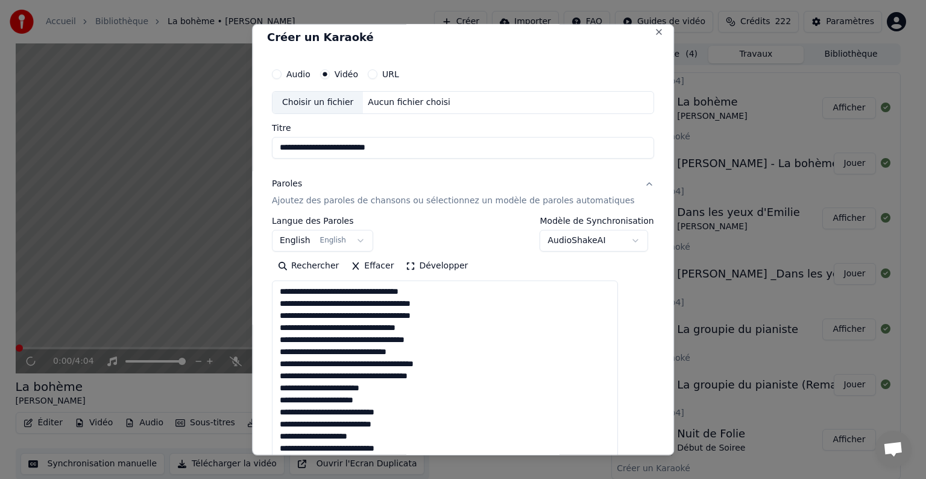
scroll to position [0, 0]
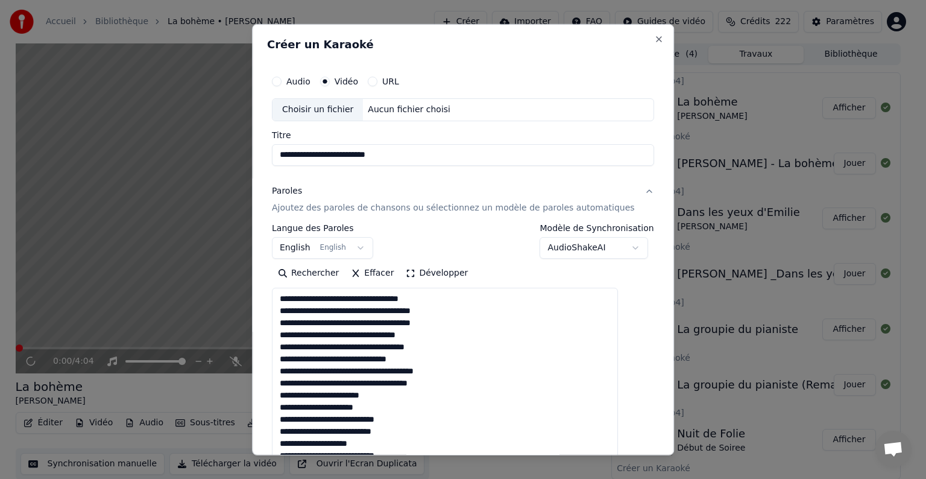
type textarea "**********"
click at [332, 111] on div "Choisir un fichier" at bounding box center [317, 110] width 90 height 22
type input "**********"
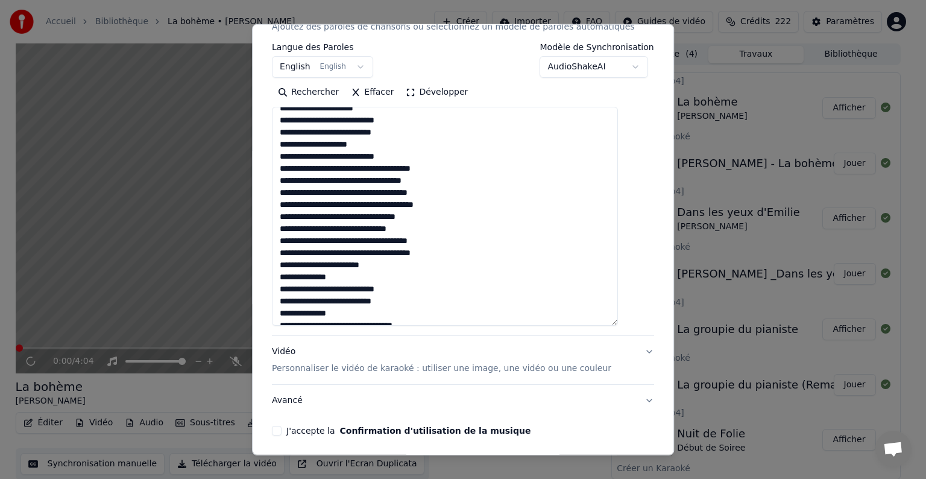
scroll to position [177, 0]
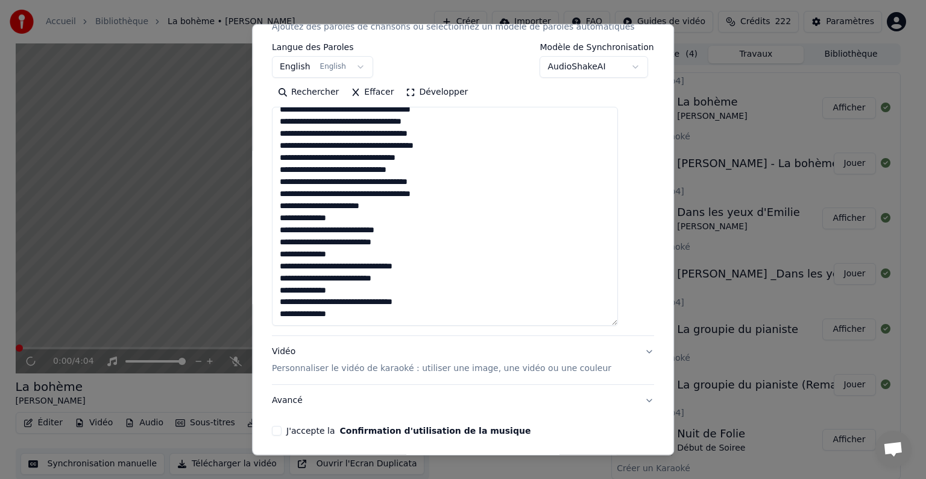
drag, startPoint x: 292, startPoint y: 425, endPoint x: 290, endPoint y: 432, distance: 7.1
click at [282, 427] on button "J'accepte la Confirmation d'utilisation de la musique" at bounding box center [277, 431] width 10 height 10
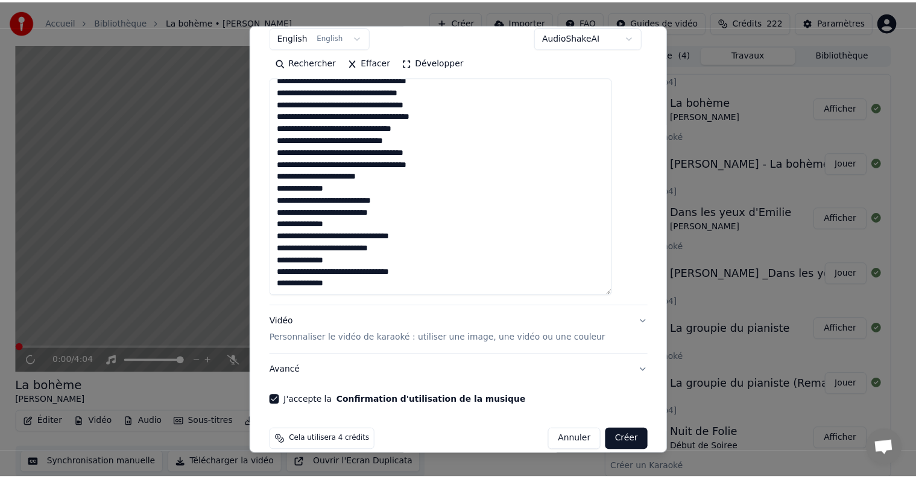
scroll to position [226, 0]
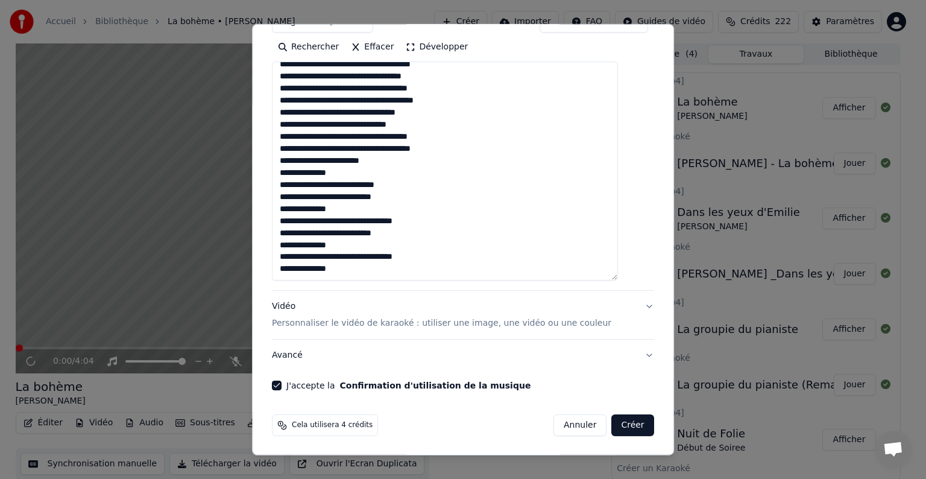
click at [613, 427] on button "Créer" at bounding box center [633, 425] width 42 height 22
select select "**"
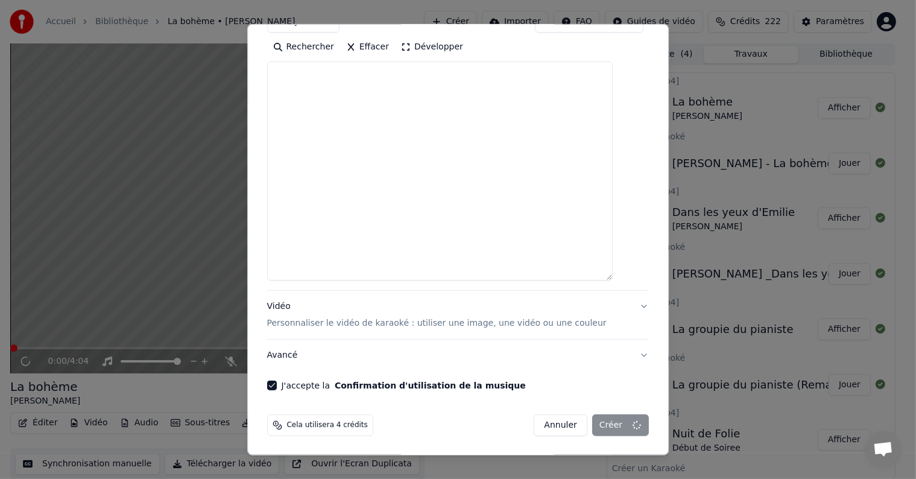
select select
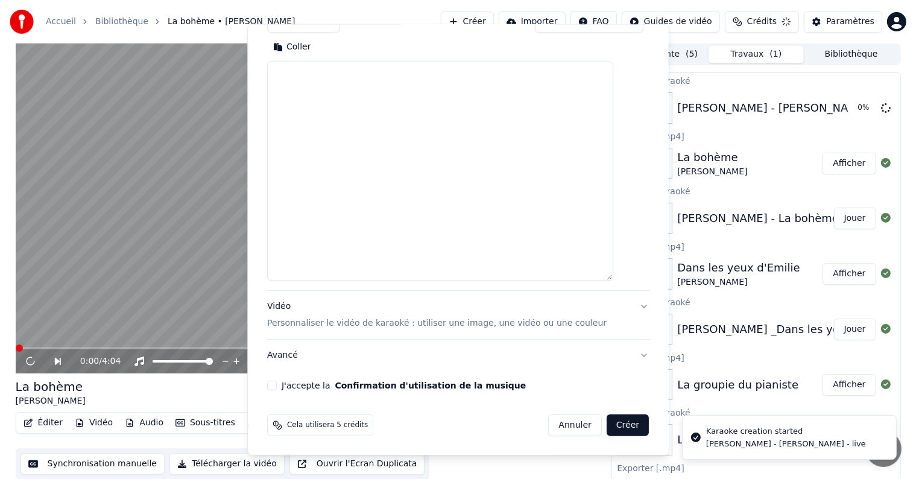
scroll to position [0, 0]
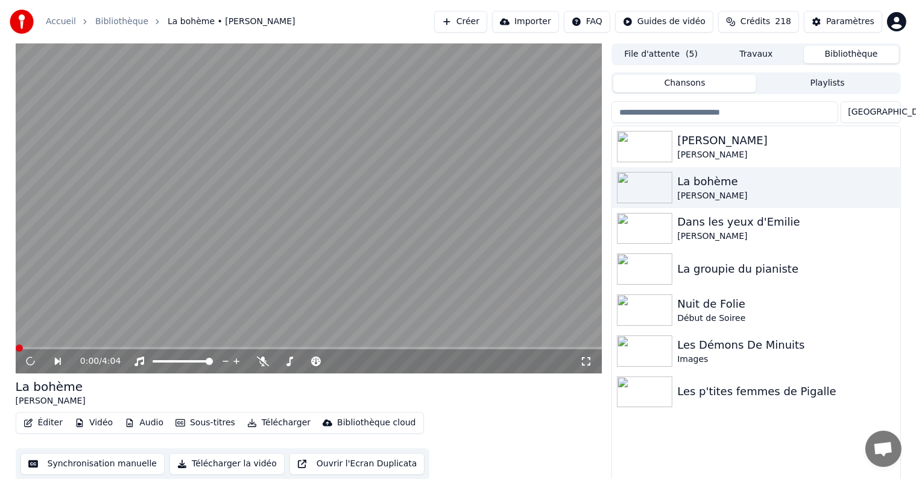
click at [849, 54] on button "Bibliothèque" at bounding box center [851, 54] width 95 height 17
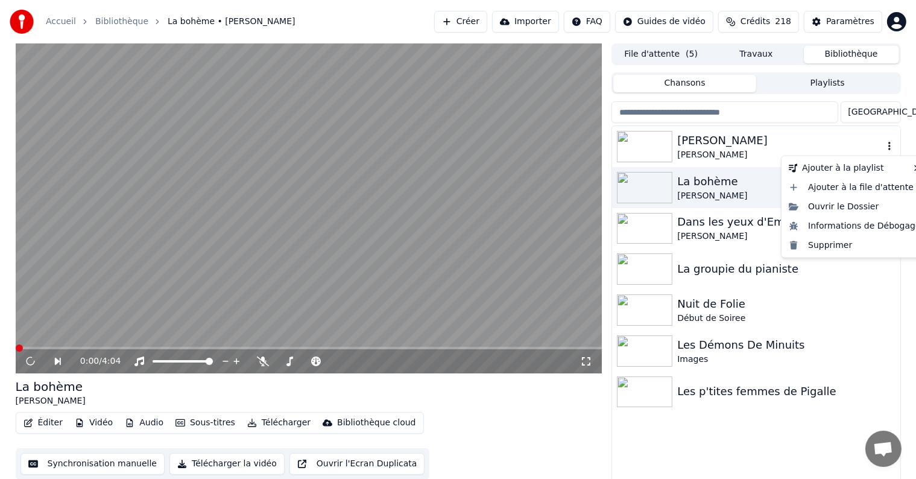
click at [887, 145] on icon "button" at bounding box center [889, 146] width 12 height 10
click at [851, 205] on div "Ouvrir le Dossier" at bounding box center [855, 206] width 142 height 19
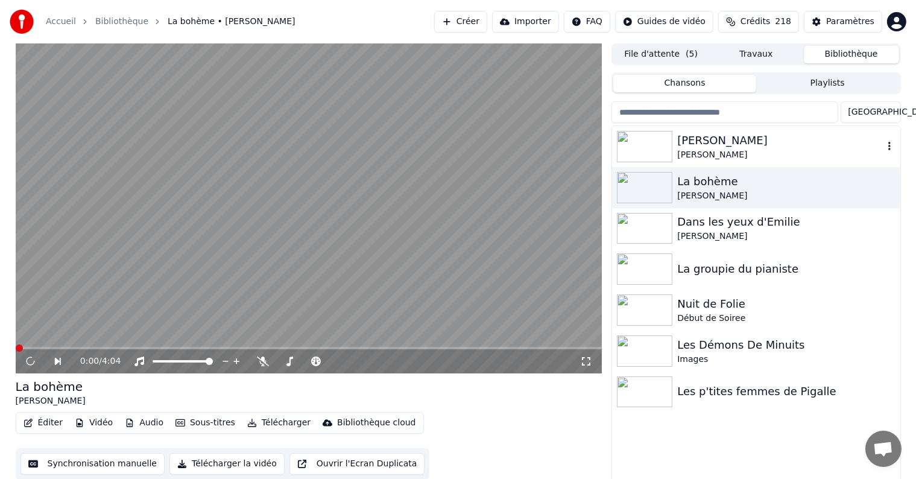
click at [890, 144] on icon "button" at bounding box center [889, 146] width 12 height 10
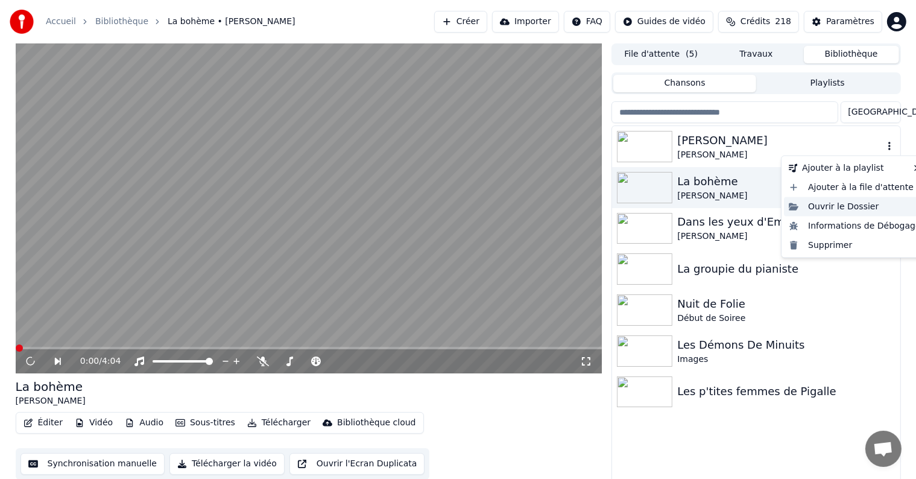
click at [857, 207] on div "Ouvrir le Dossier" at bounding box center [855, 206] width 142 height 19
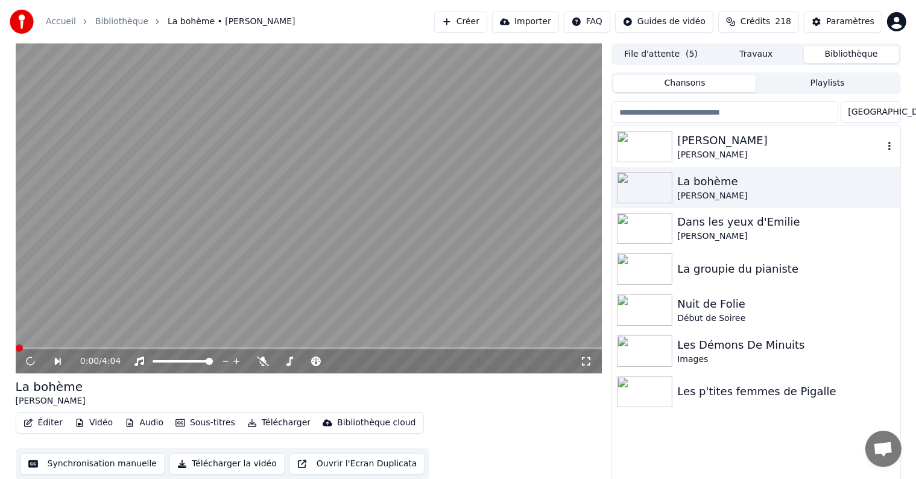
click at [647, 143] on img at bounding box center [644, 146] width 55 height 31
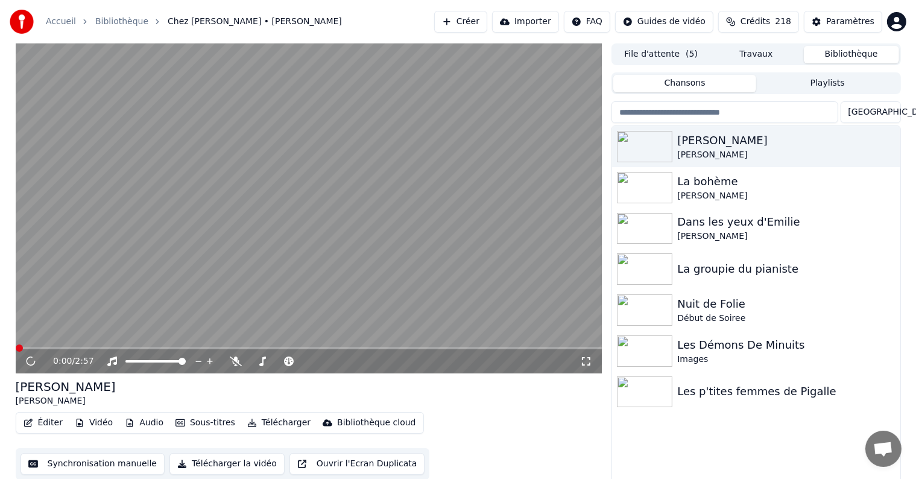
click at [236, 465] on button "Télécharger la vidéo" at bounding box center [226, 464] width 115 height 22
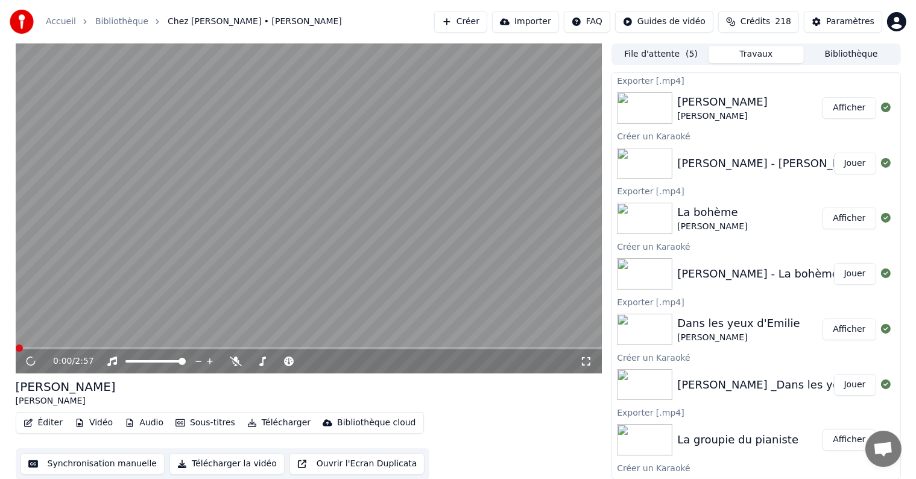
click at [222, 465] on button "Télécharger la vidéo" at bounding box center [226, 464] width 115 height 22
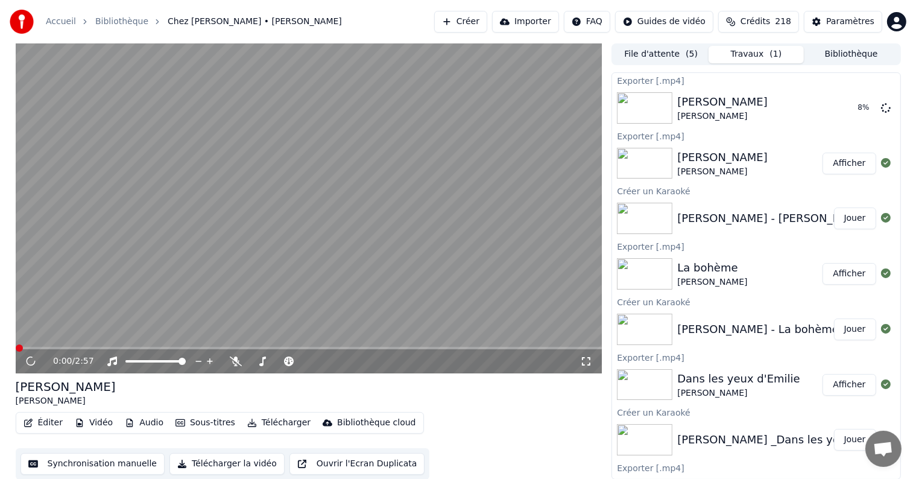
click at [843, 166] on button "Afficher" at bounding box center [848, 164] width 53 height 22
click at [229, 463] on button "Télécharger la vidéo" at bounding box center [226, 464] width 115 height 22
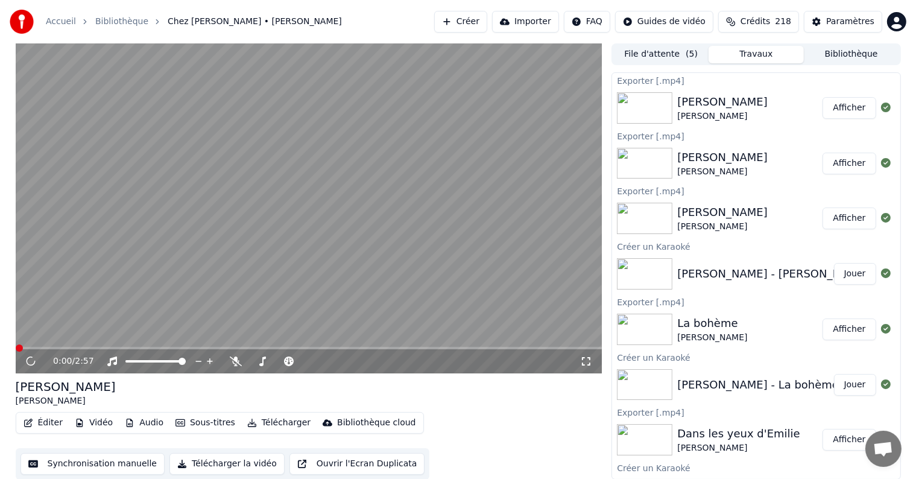
click at [848, 108] on button "Afficher" at bounding box center [848, 108] width 53 height 22
